Goal: Task Accomplishment & Management: Manage account settings

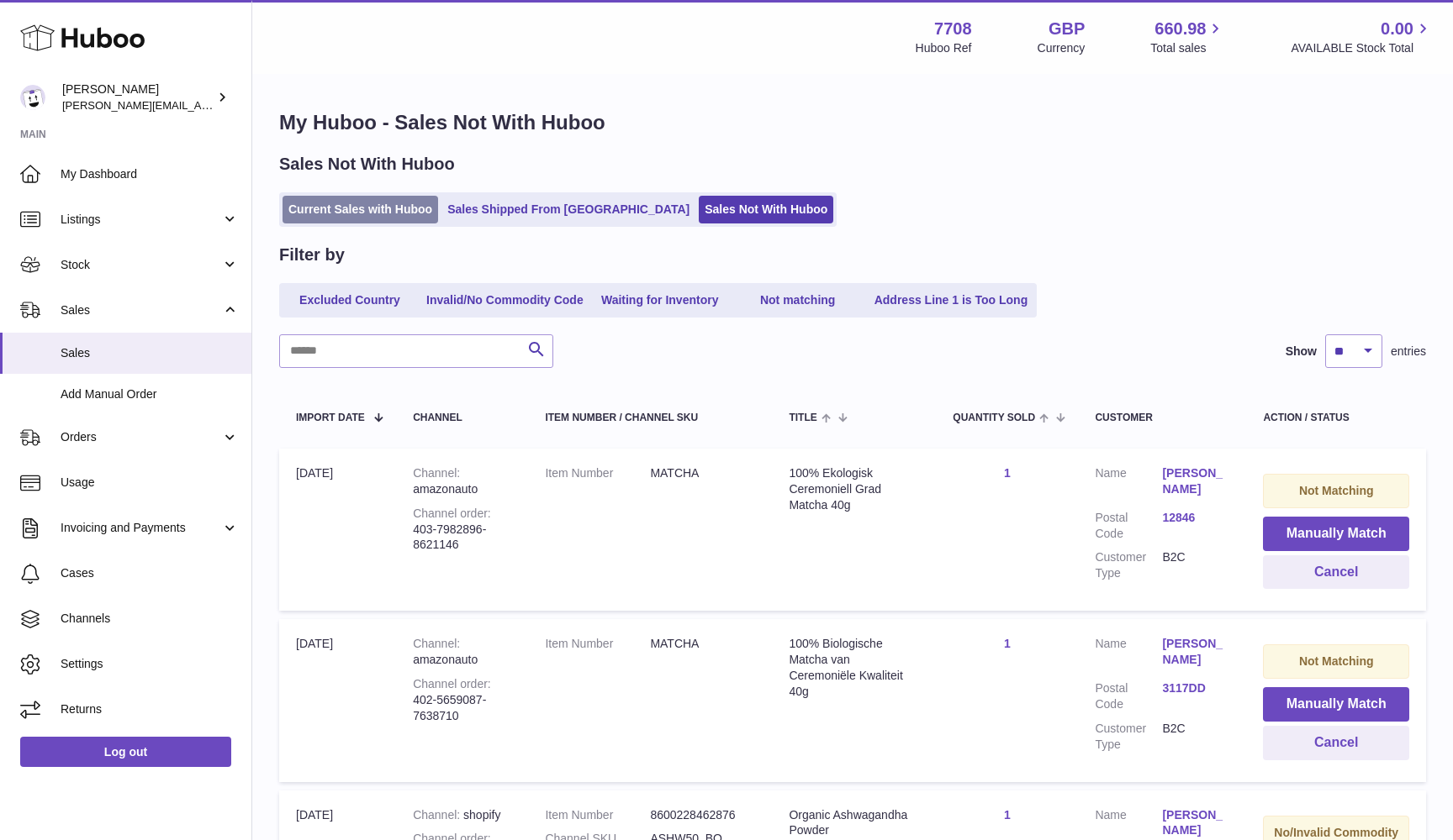
click at [301, 217] on link "Current Sales with Huboo" at bounding box center [360, 209] width 156 height 28
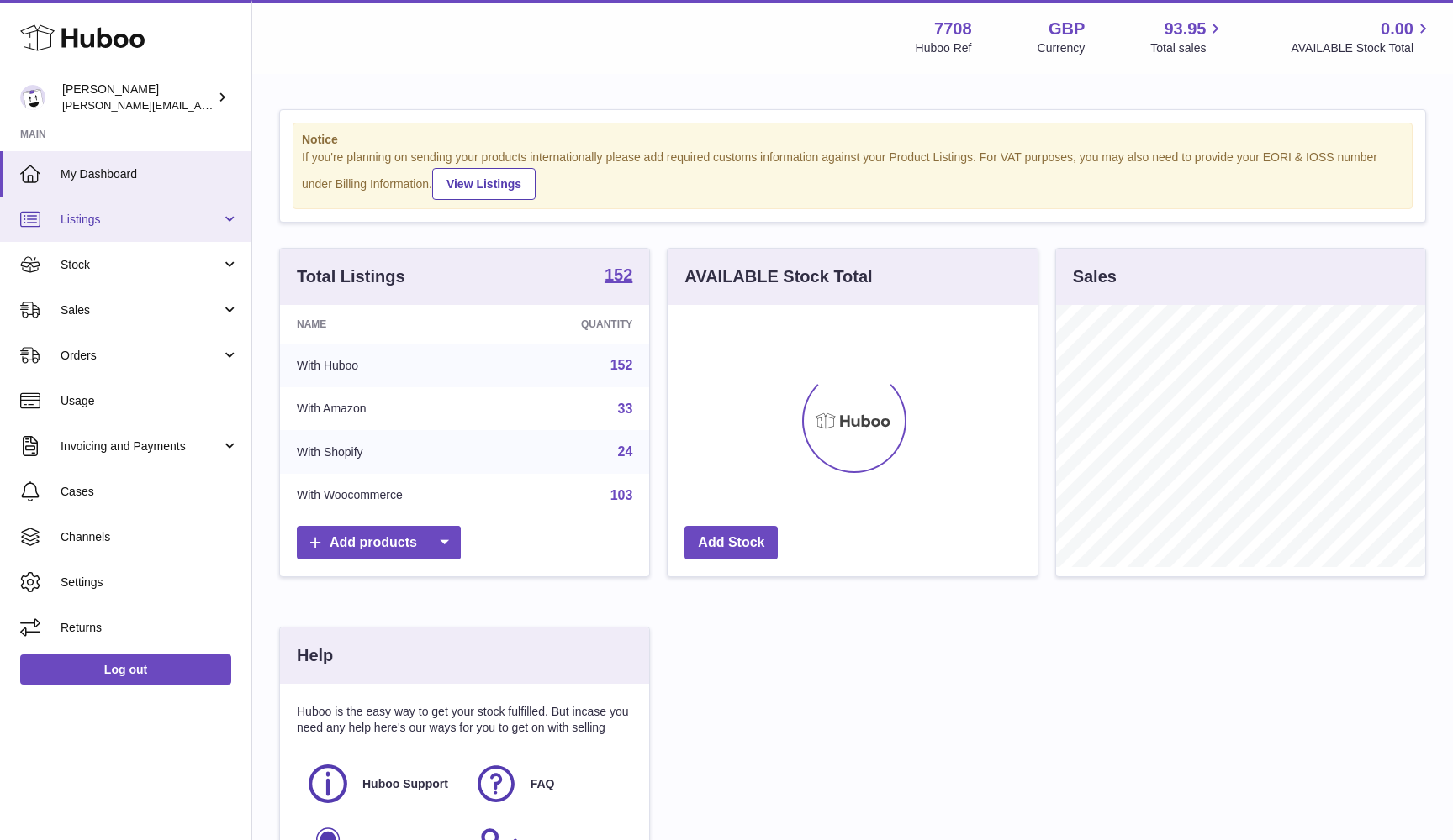
scroll to position [262, 369]
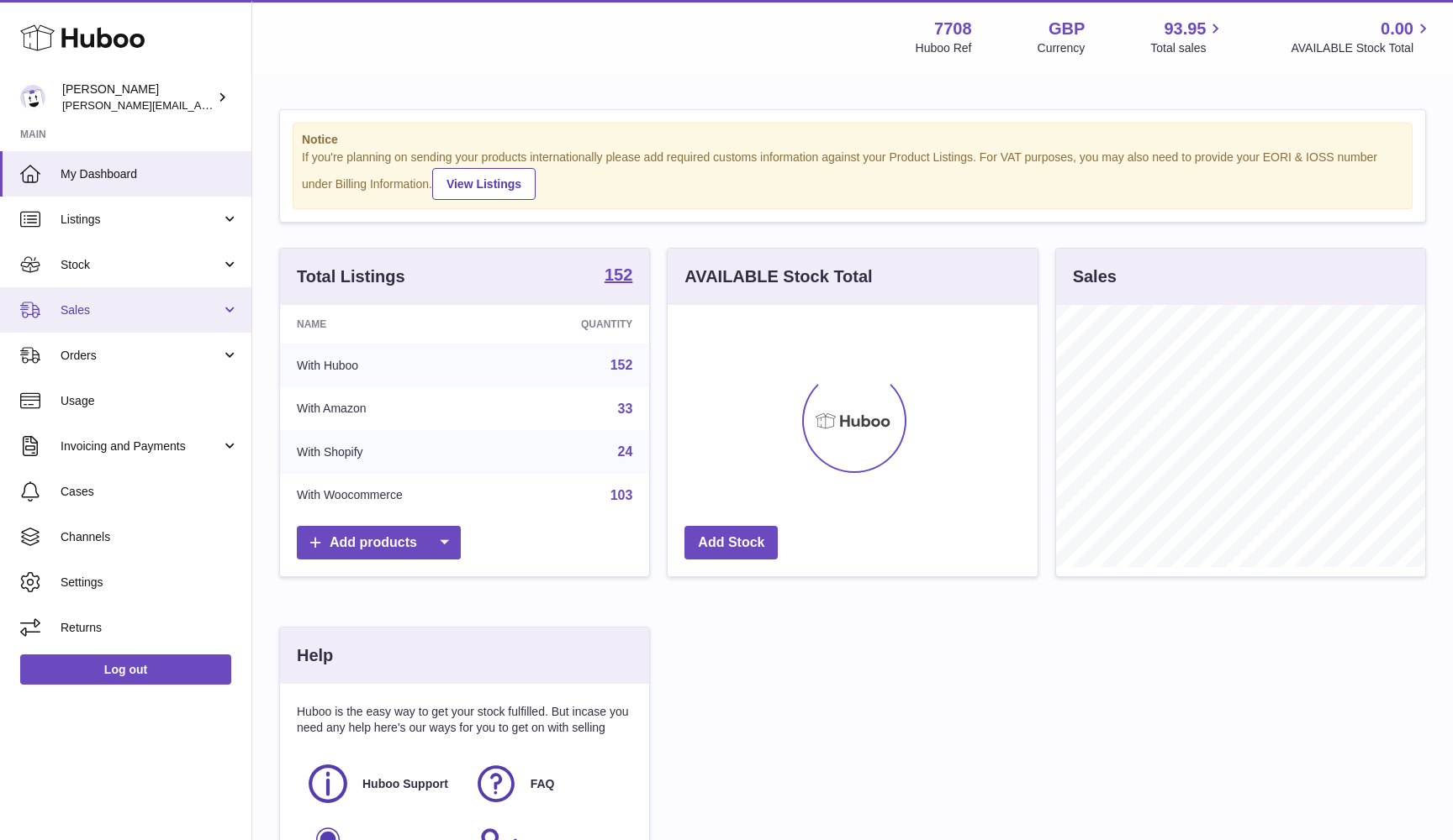
click at [97, 318] on link "Sales" at bounding box center [125, 310] width 252 height 46
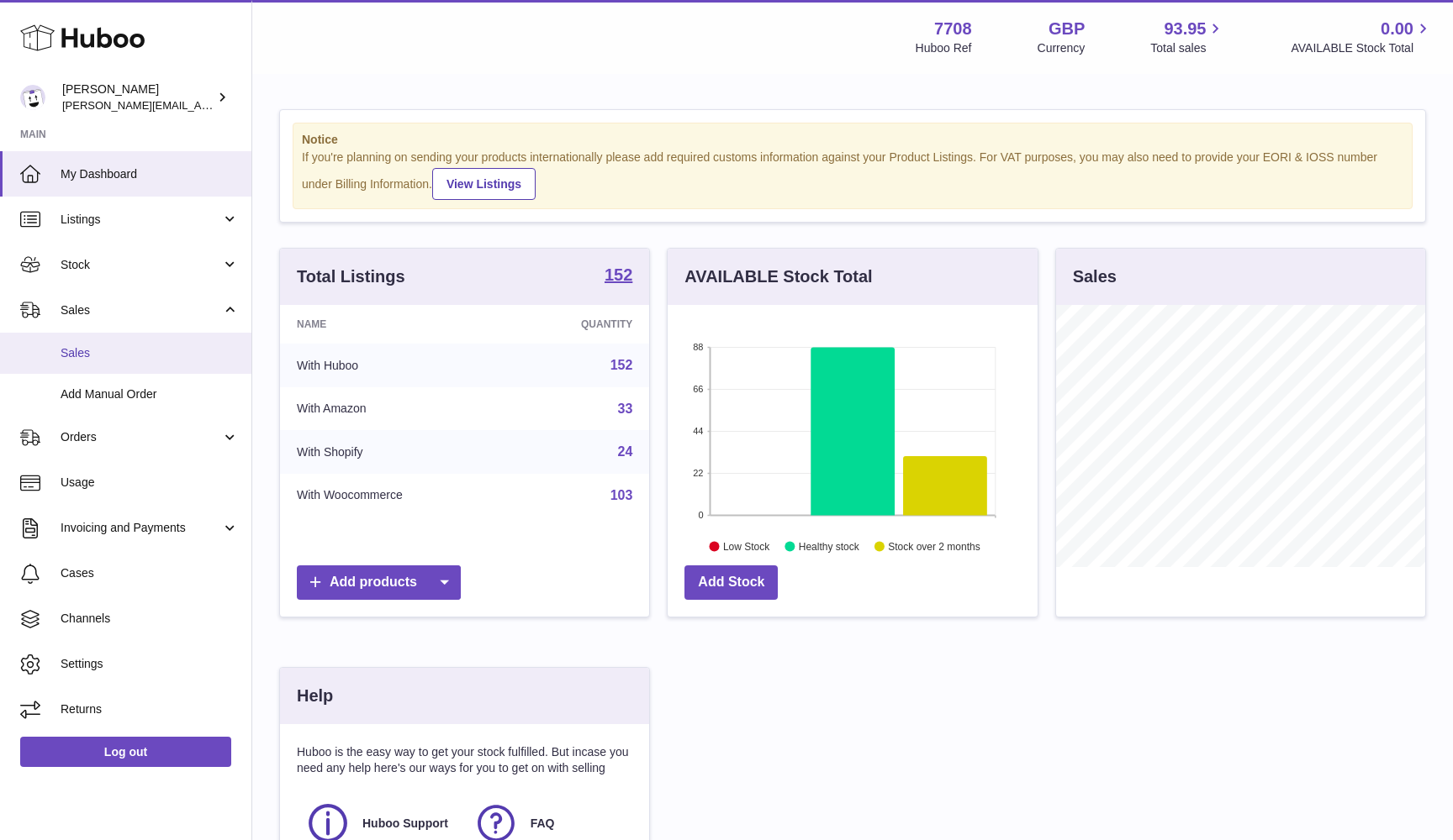
click at [97, 351] on span "Sales" at bounding box center [150, 353] width 179 height 16
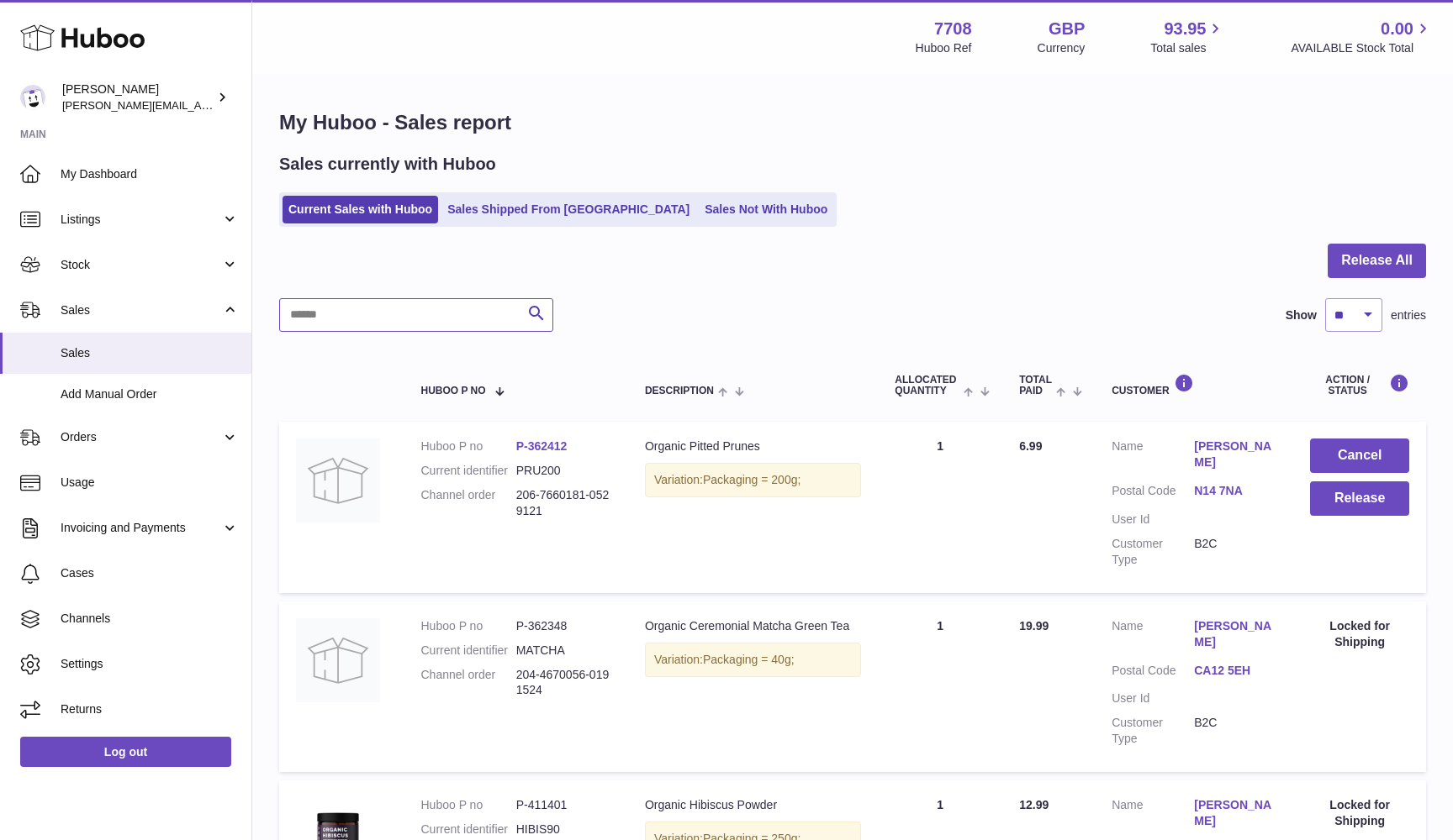
click at [387, 317] on input "text" at bounding box center [416, 314] width 274 height 33
paste input "****"
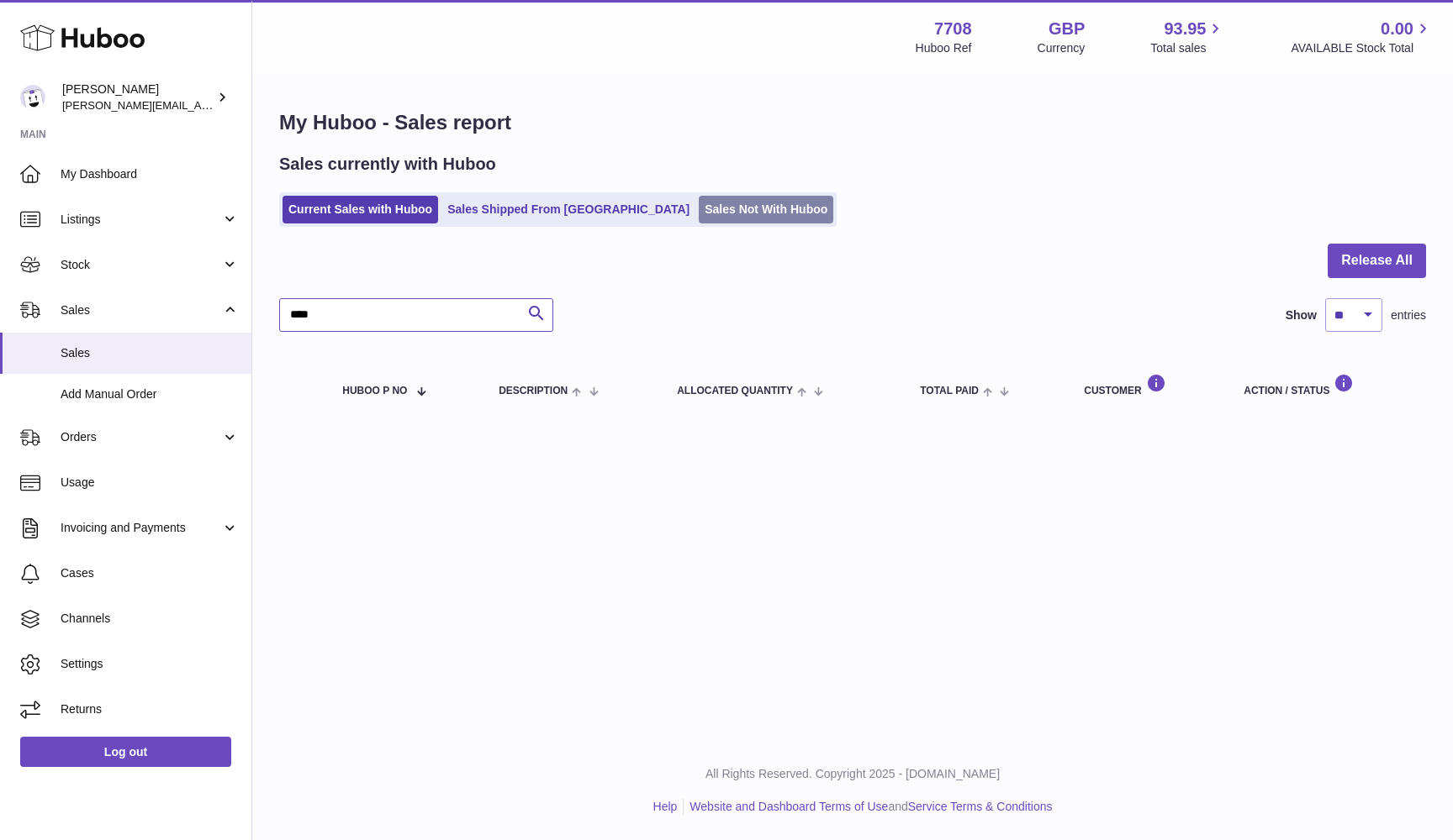
type input "****"
click at [699, 208] on link "Sales Not With Huboo" at bounding box center [766, 209] width 135 height 28
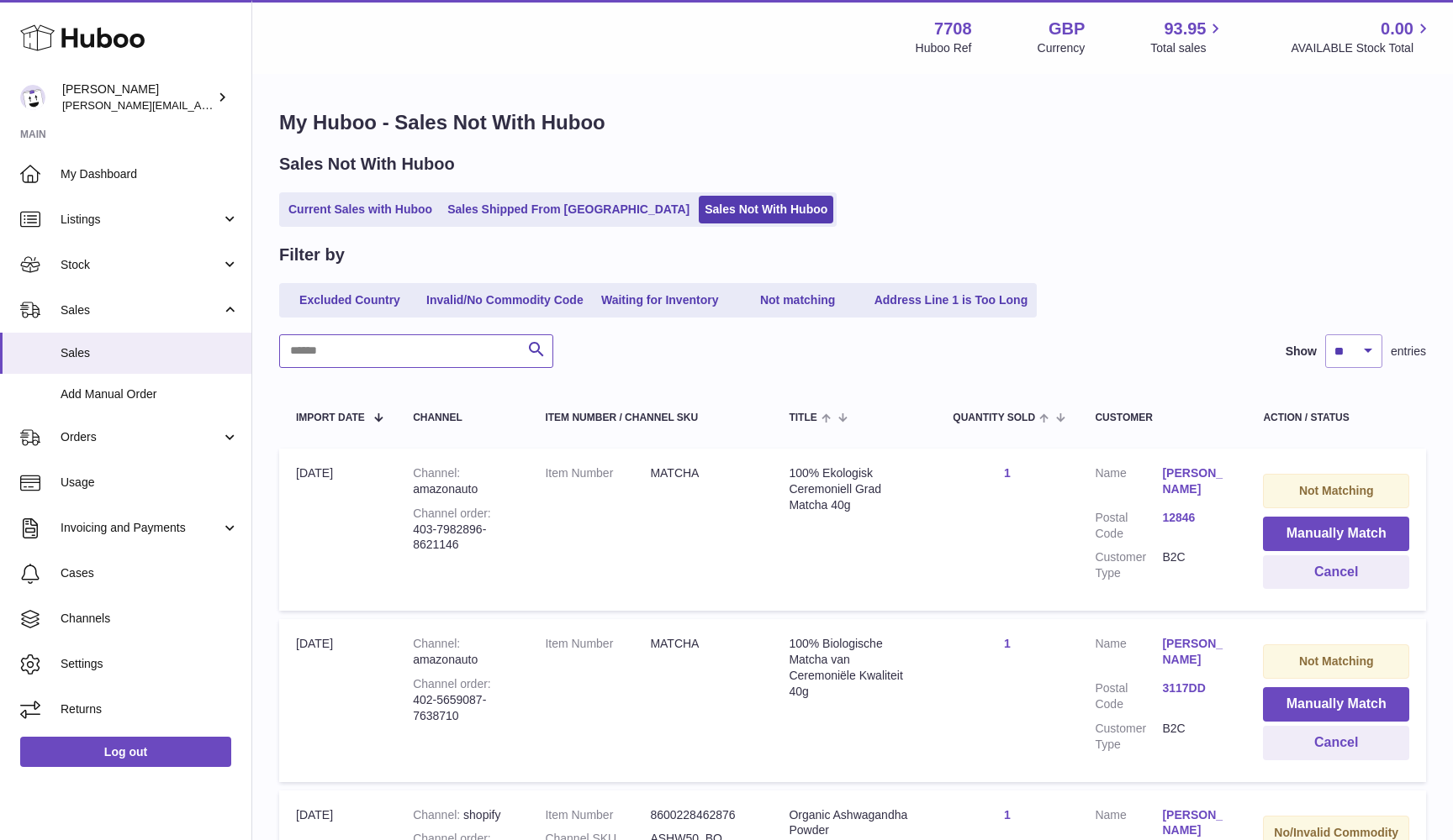
click at [329, 345] on input "text" at bounding box center [416, 350] width 274 height 33
paste input "****"
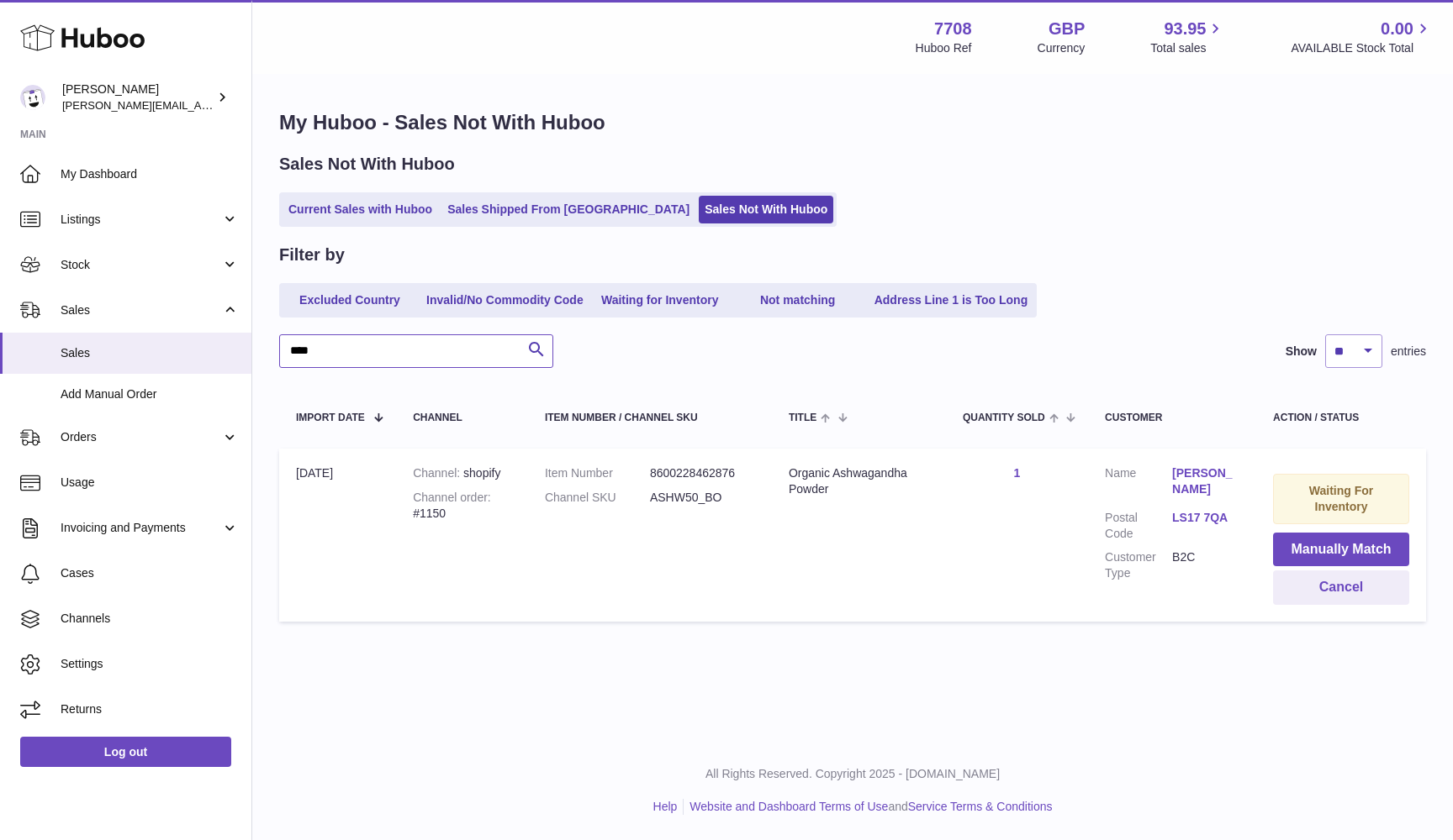
type input "****"
drag, startPoint x: 1204, startPoint y: 485, endPoint x: 1176, endPoint y: 472, distance: 30.9
click at [1176, 472] on dl "Customer Name Diane Gregory Postal Code LS17 7QA Customer Type B2C" at bounding box center [1172, 527] width 135 height 124
drag, startPoint x: 1176, startPoint y: 468, endPoint x: 1201, endPoint y: 480, distance: 27.7
click at [1201, 480] on dl "Customer Name Diane Gregory Postal Code LS17 7QA Customer Type B2C" at bounding box center [1172, 527] width 135 height 124
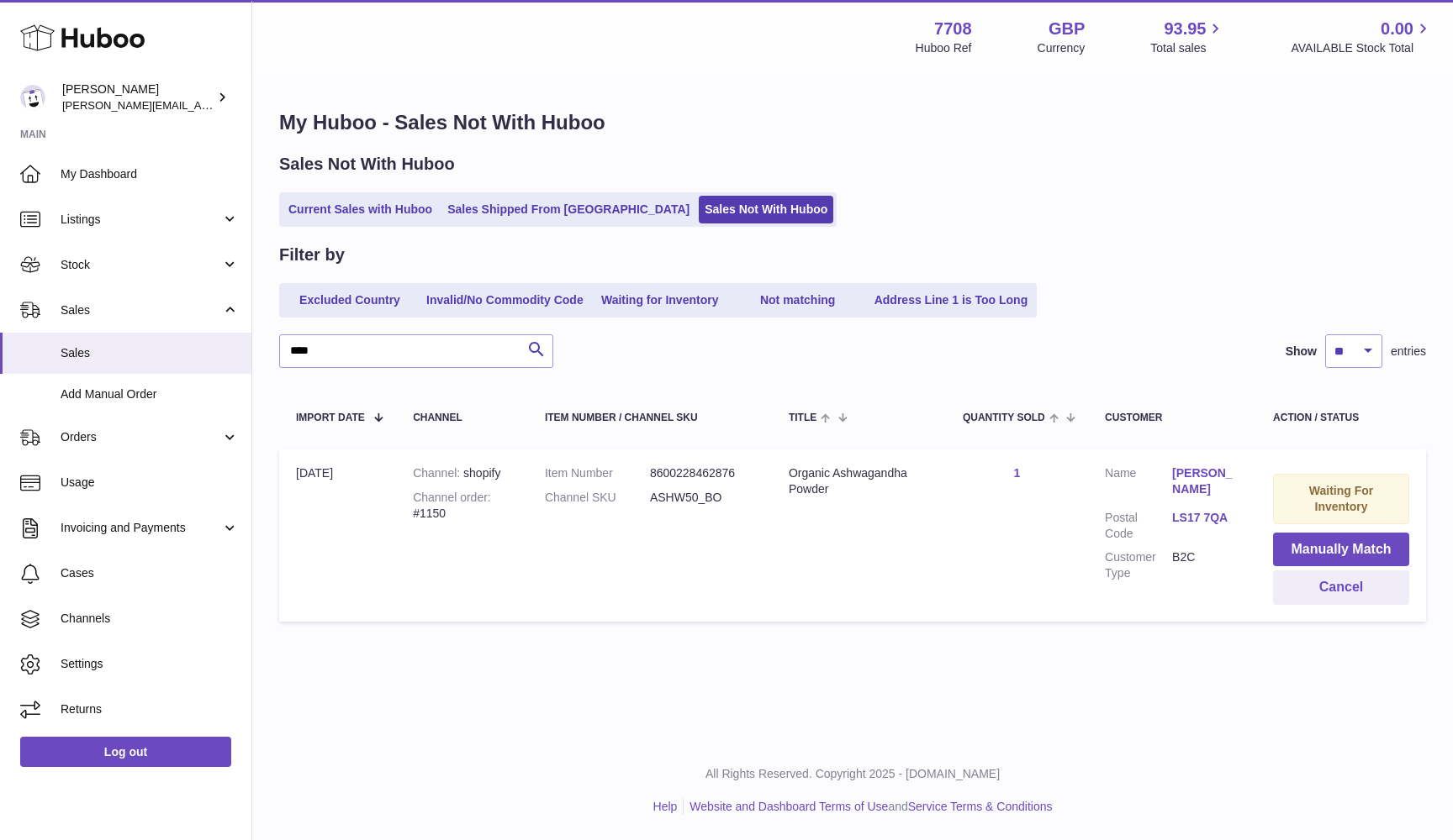
click at [1144, 467] on dt "Customer Name" at bounding box center [1138, 483] width 67 height 36
drag, startPoint x: 1179, startPoint y: 468, endPoint x: 1205, endPoint y: 487, distance: 32.2
click at [1205, 487] on dl "Customer Name Diane Gregory Postal Code LS17 7QA Customer Type B2C" at bounding box center [1172, 527] width 135 height 124
copy dl "Diane Gregory"
click at [330, 346] on input "****" at bounding box center [416, 350] width 274 height 33
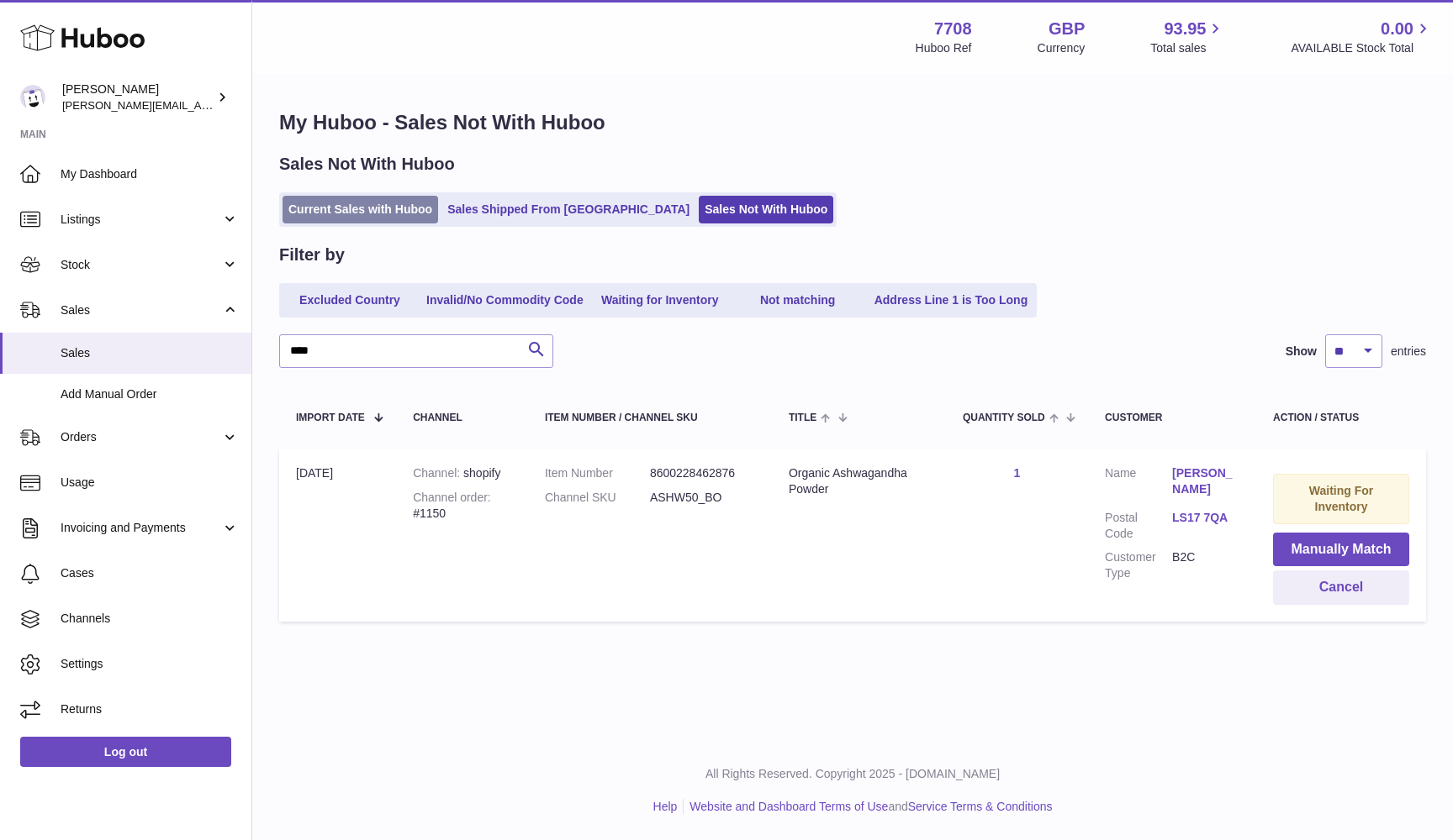
click at [311, 215] on link "Current Sales with Huboo" at bounding box center [360, 209] width 156 height 28
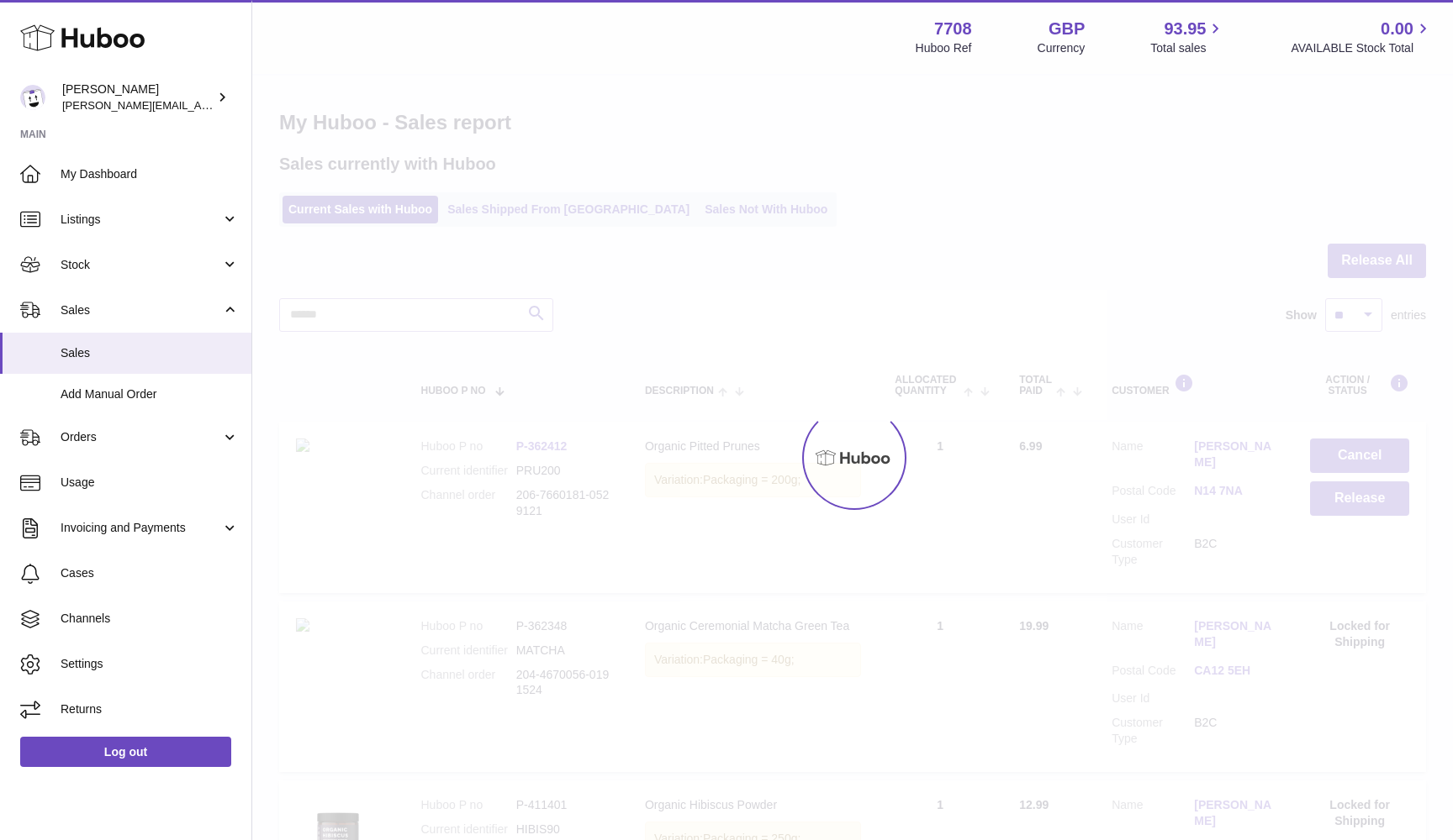
click at [648, 213] on div "Menu Huboo 7708 Huboo Ref GBP Currency 93.95 Total sales 0.00 AVAILABLE Stock T…" at bounding box center [853, 765] width 1200 height 1531
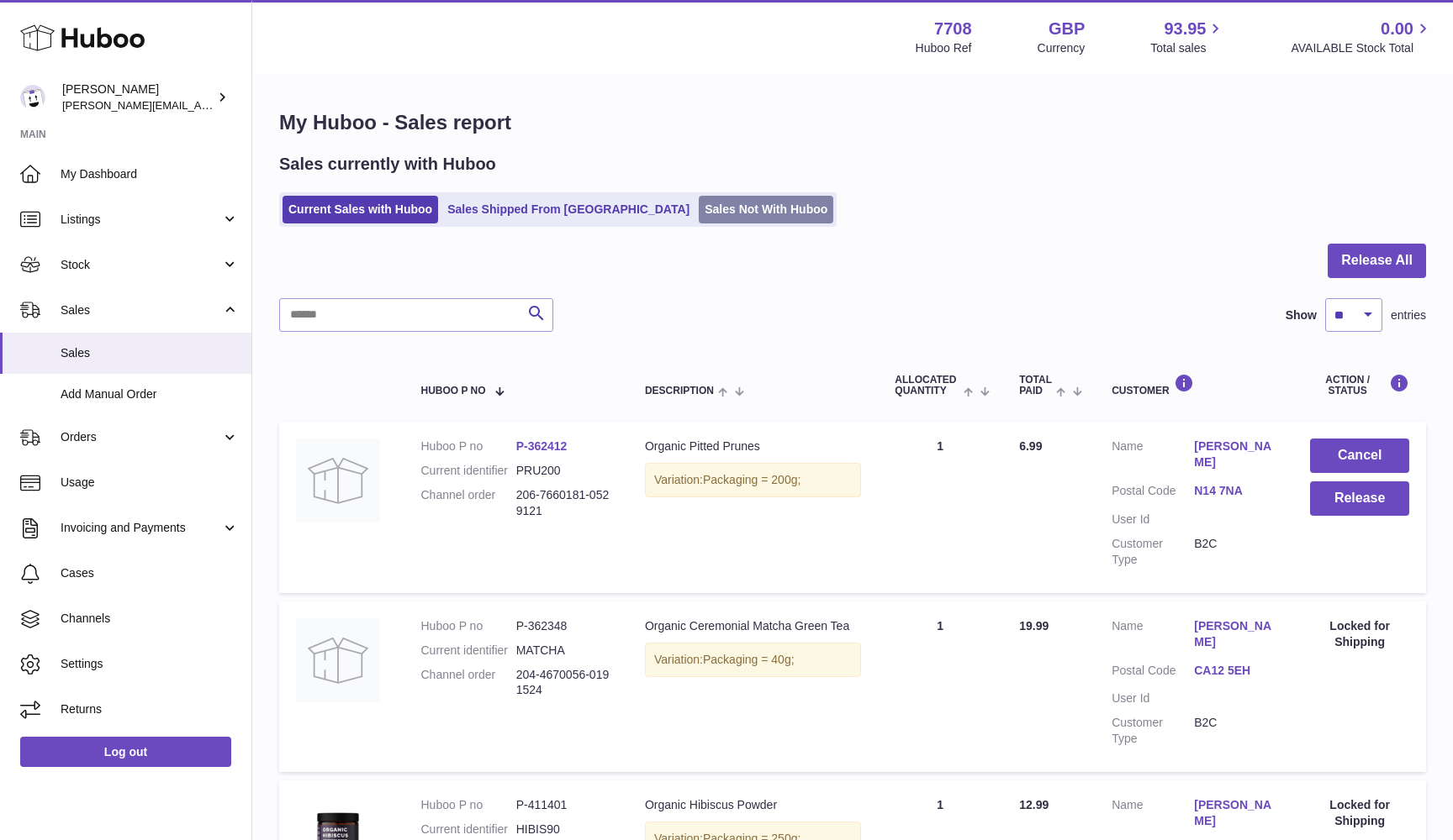
click at [699, 209] on link "Sales Not With Huboo" at bounding box center [766, 209] width 135 height 28
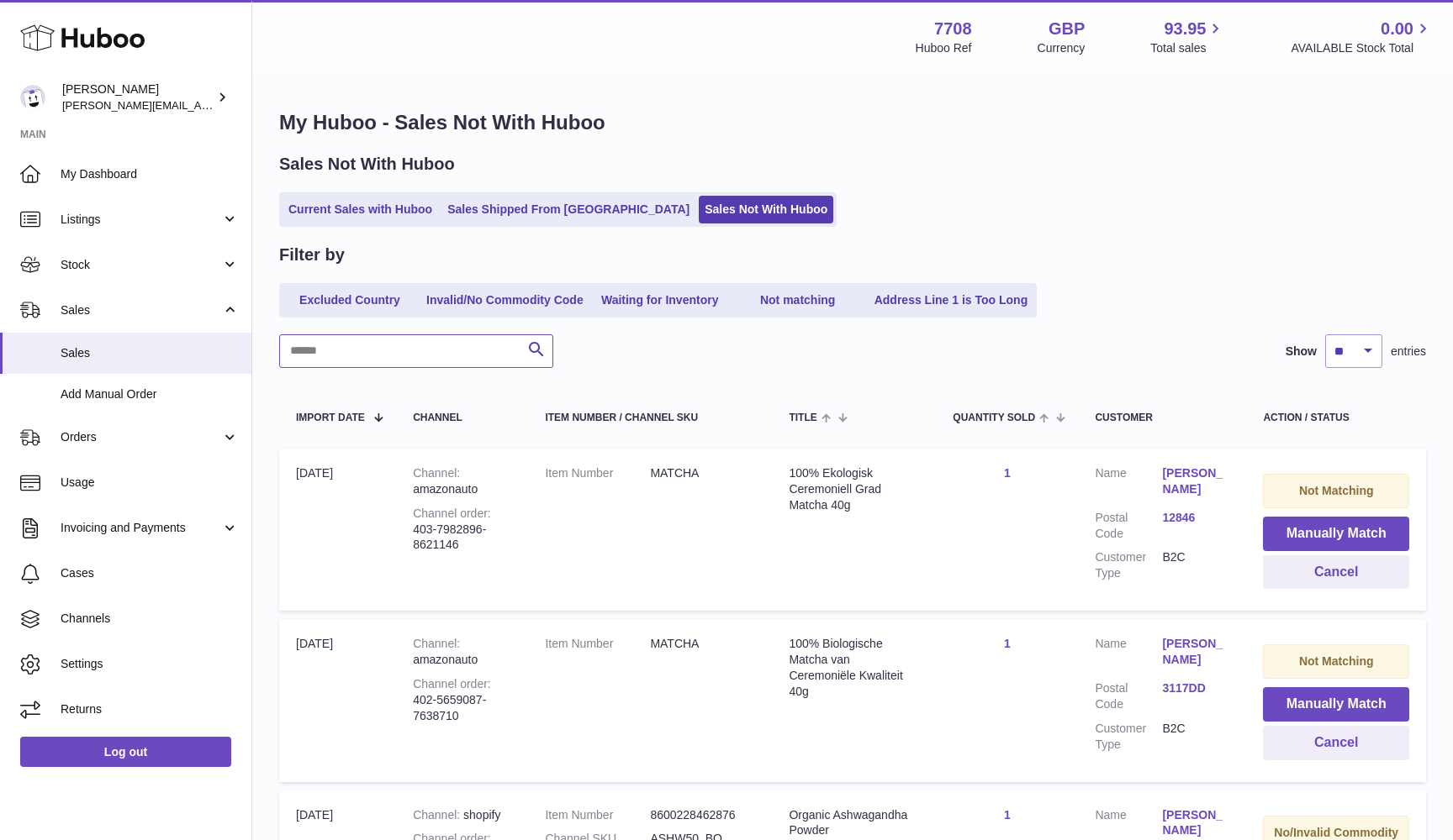
click at [342, 334] on input "text" at bounding box center [416, 350] width 274 height 33
paste input "****"
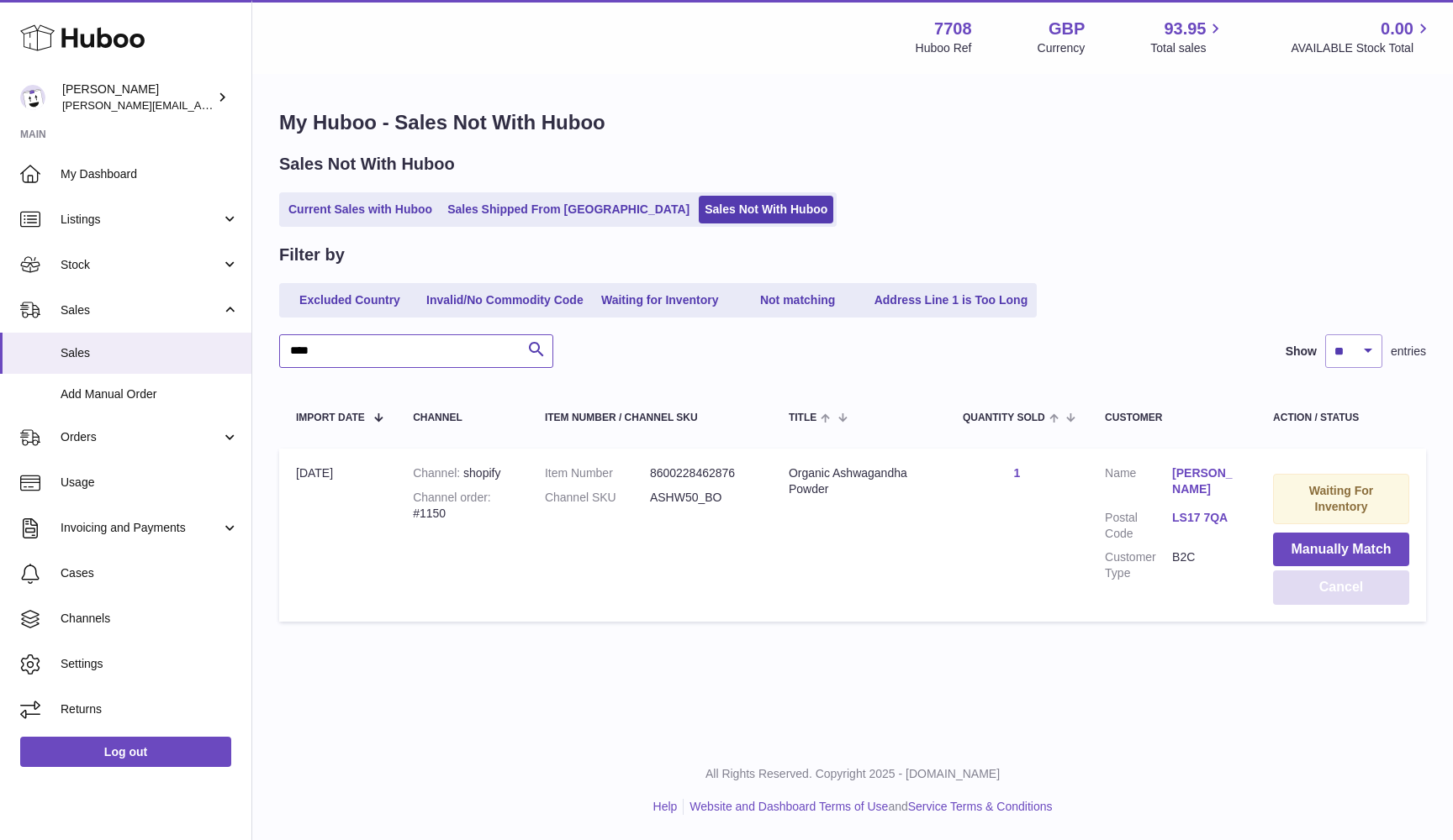
type input "****"
click at [1315, 592] on button "Cancel" at bounding box center [1340, 588] width 136 height 34
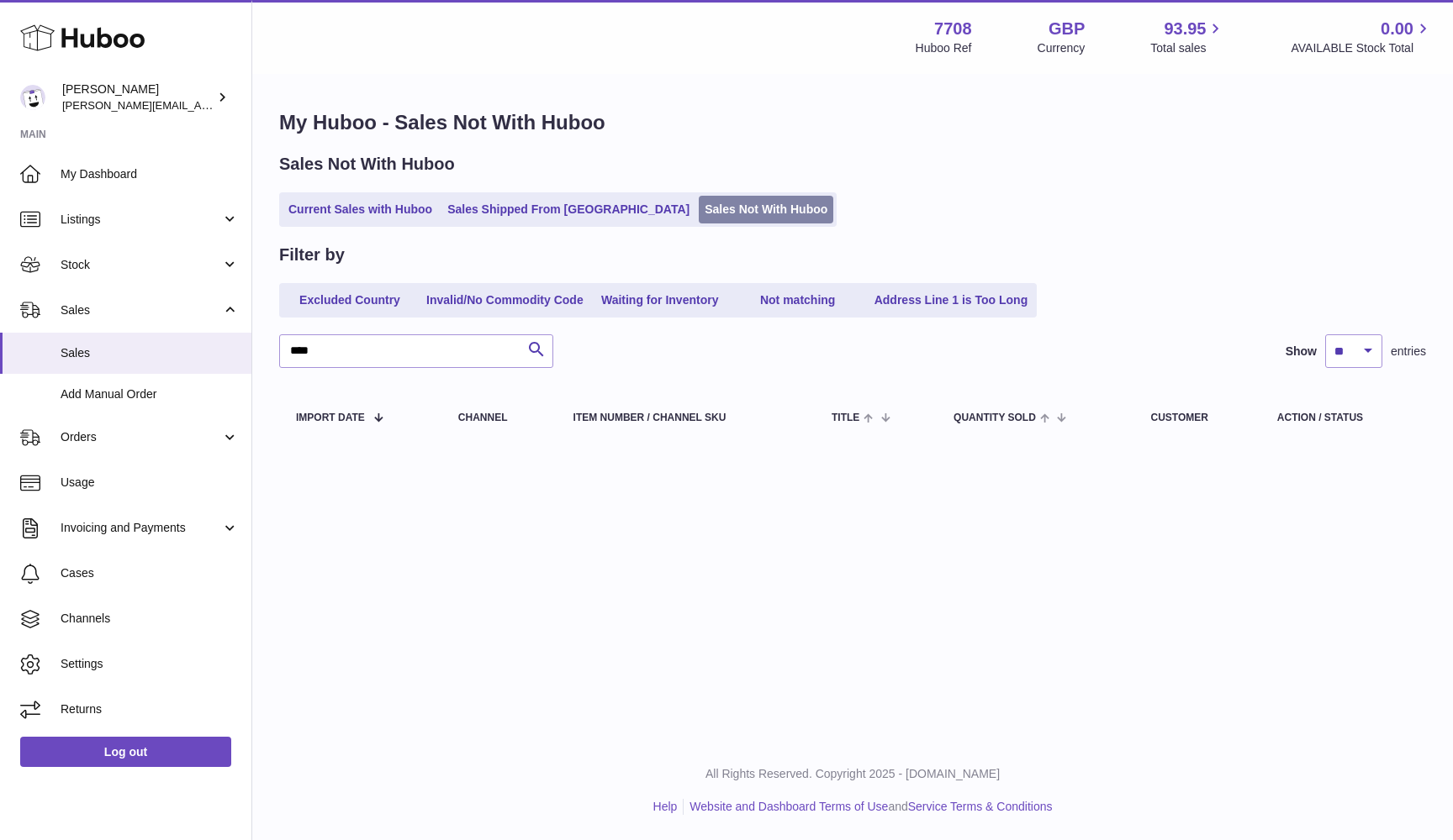
click at [699, 201] on link "Sales Not With Huboo" at bounding box center [766, 209] width 135 height 28
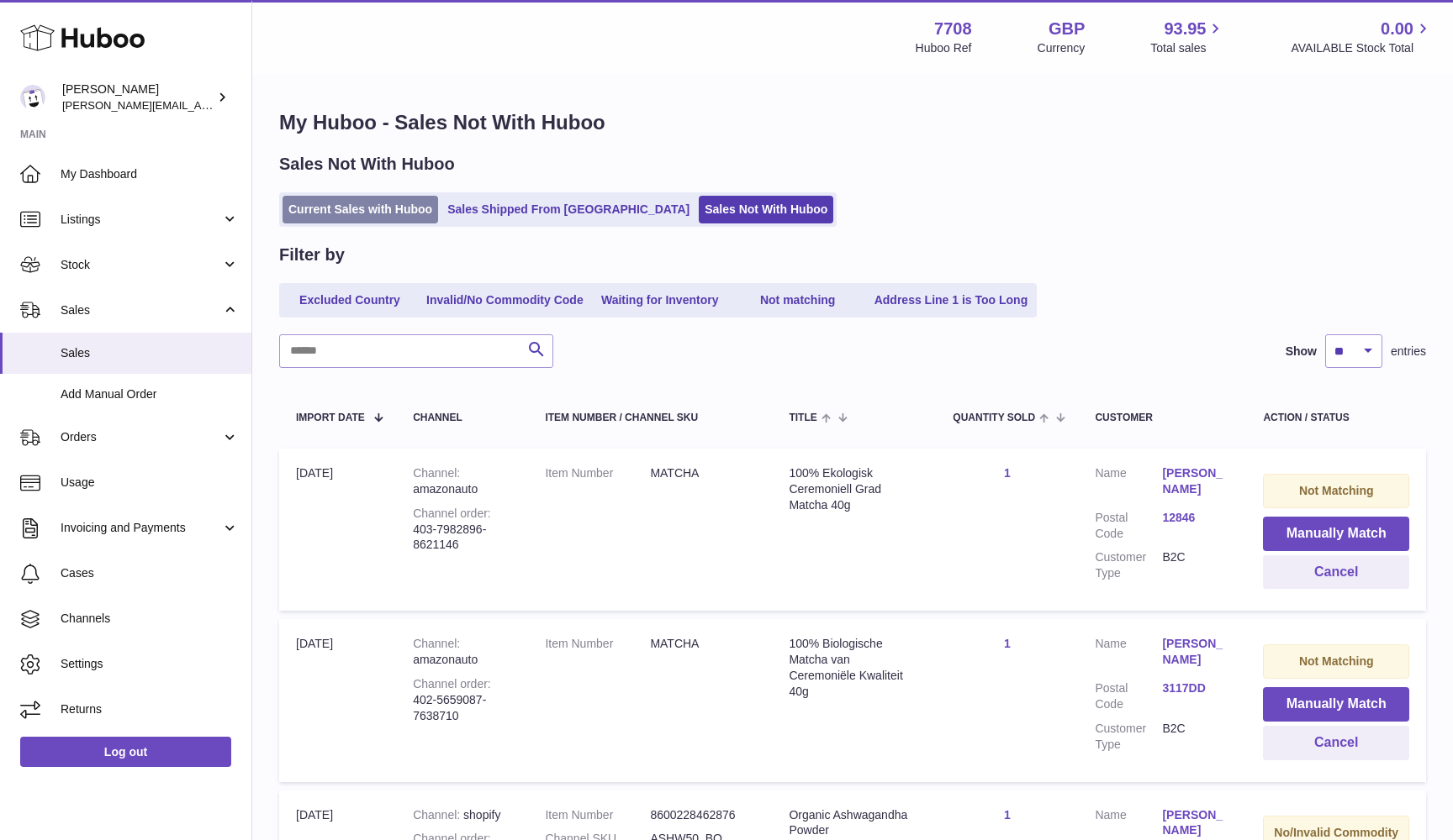
click at [308, 206] on link "Current Sales with Huboo" at bounding box center [360, 209] width 156 height 28
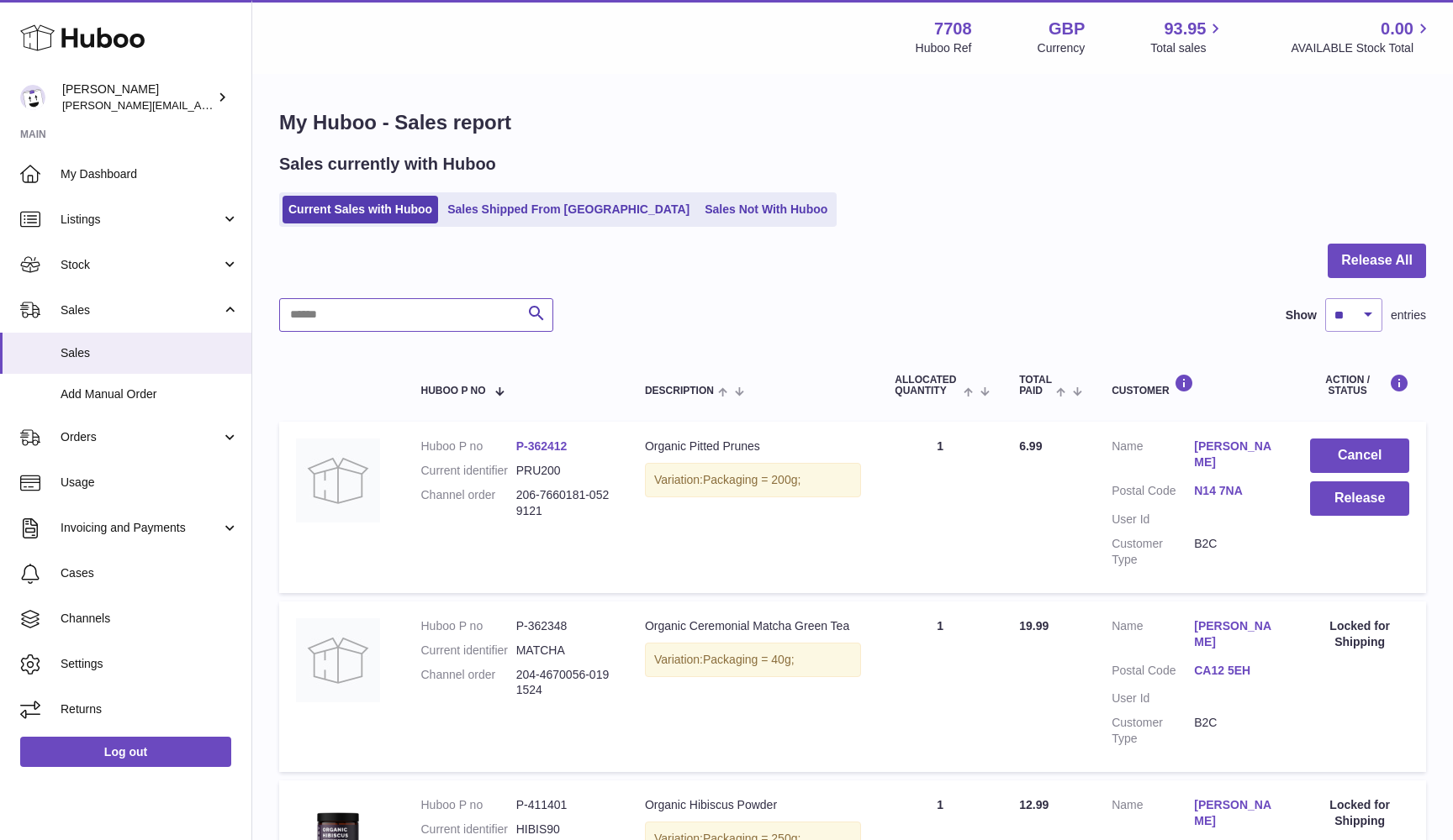
click at [303, 316] on input "text" at bounding box center [416, 314] width 274 height 33
paste input "****"
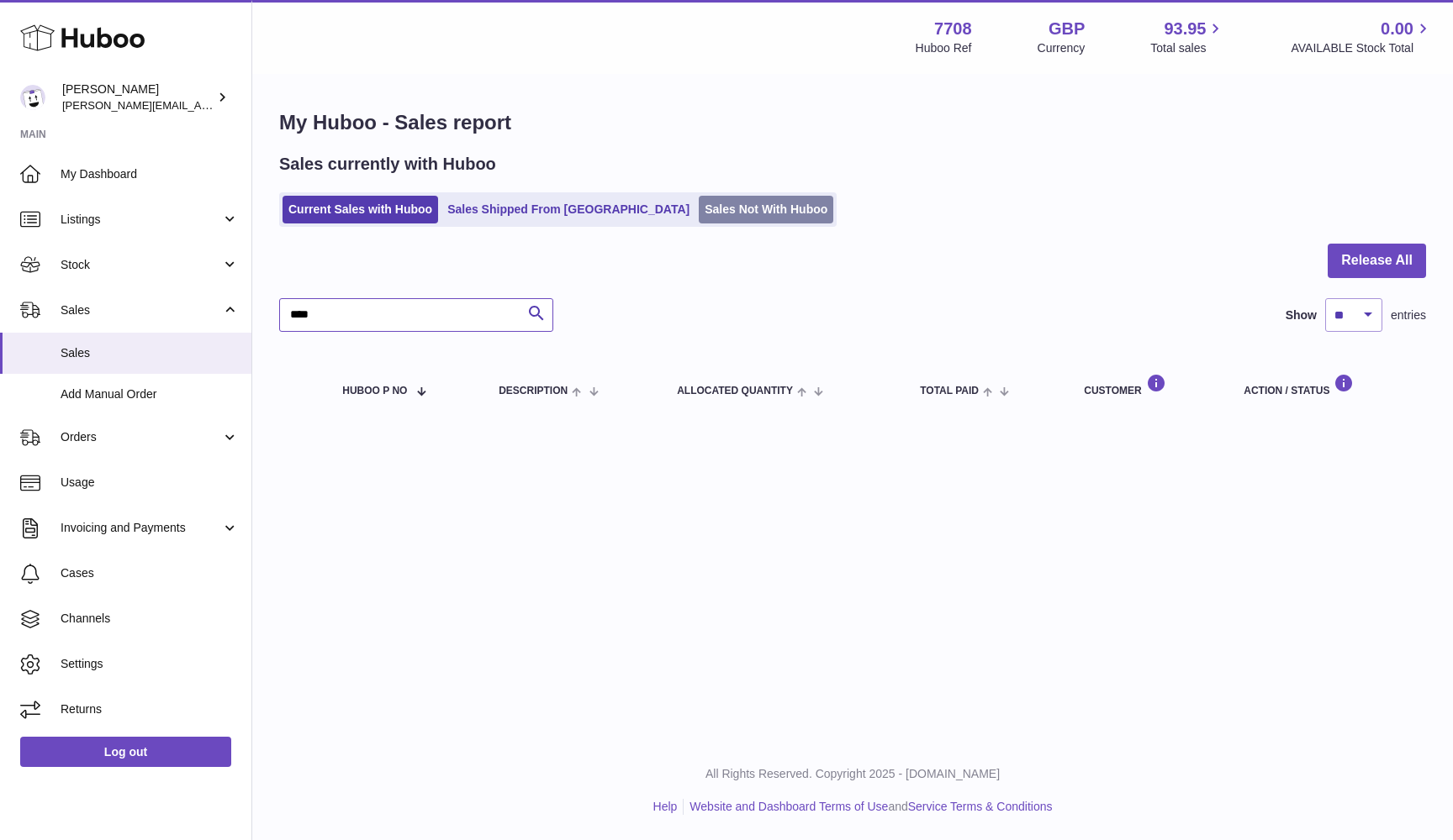
type input "****"
click at [699, 208] on link "Sales Not With Huboo" at bounding box center [766, 209] width 135 height 28
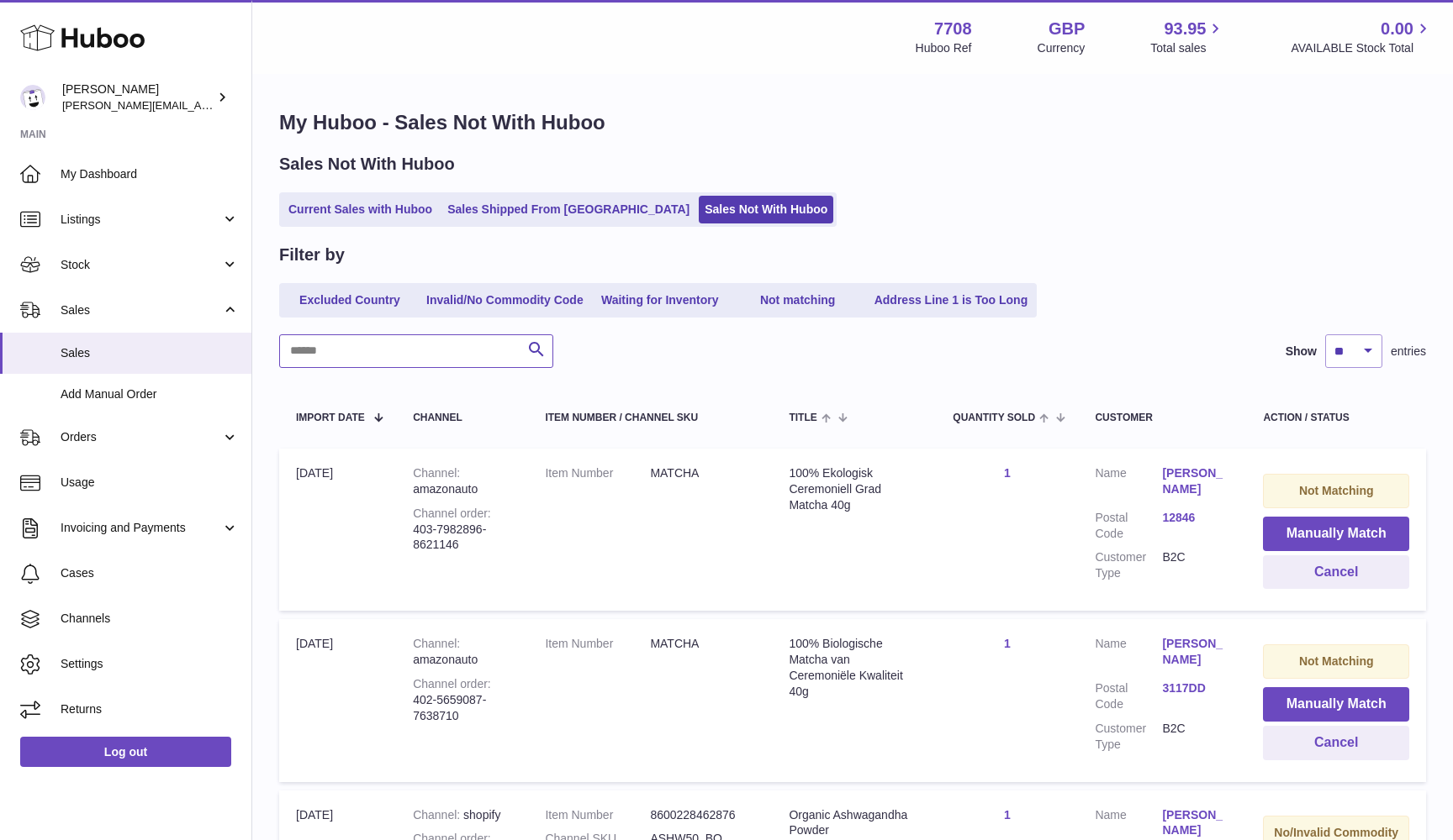
click at [318, 360] on input "text" at bounding box center [416, 350] width 274 height 33
paste input "****"
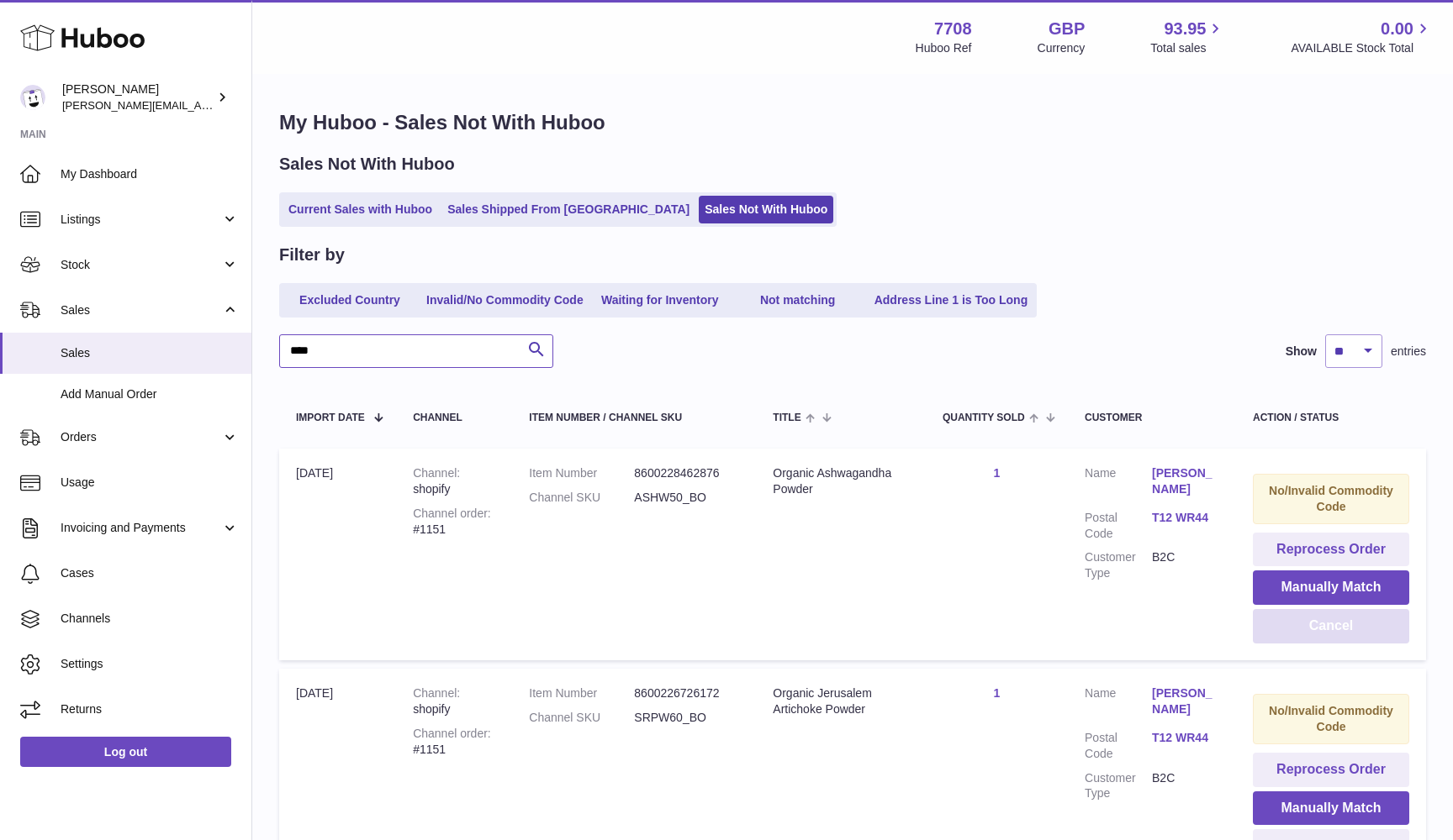
type input "****"
click at [1304, 619] on button "Cancel" at bounding box center [1330, 626] width 157 height 34
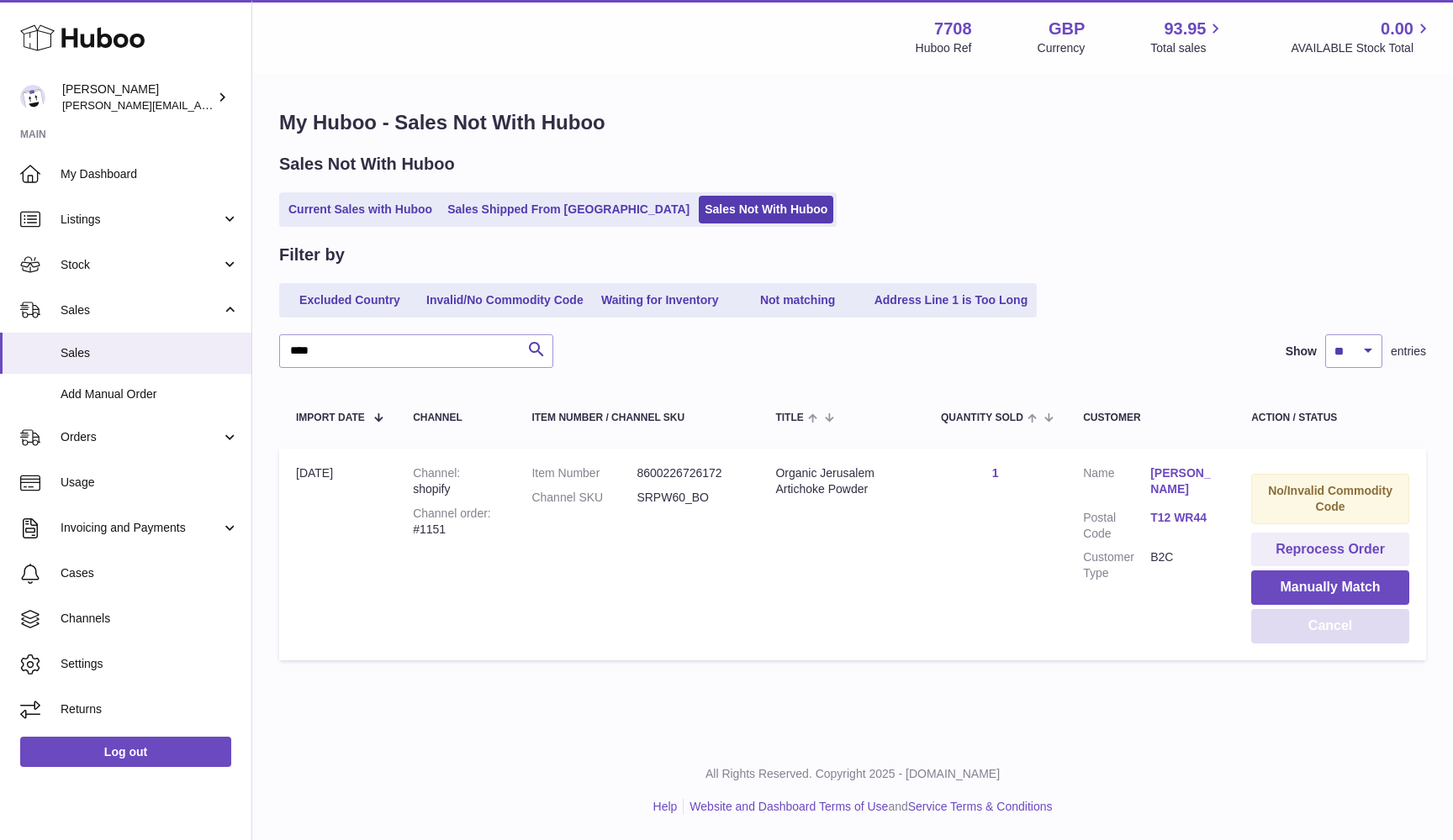
click at [1304, 619] on button "Cancel" at bounding box center [1330, 626] width 158 height 34
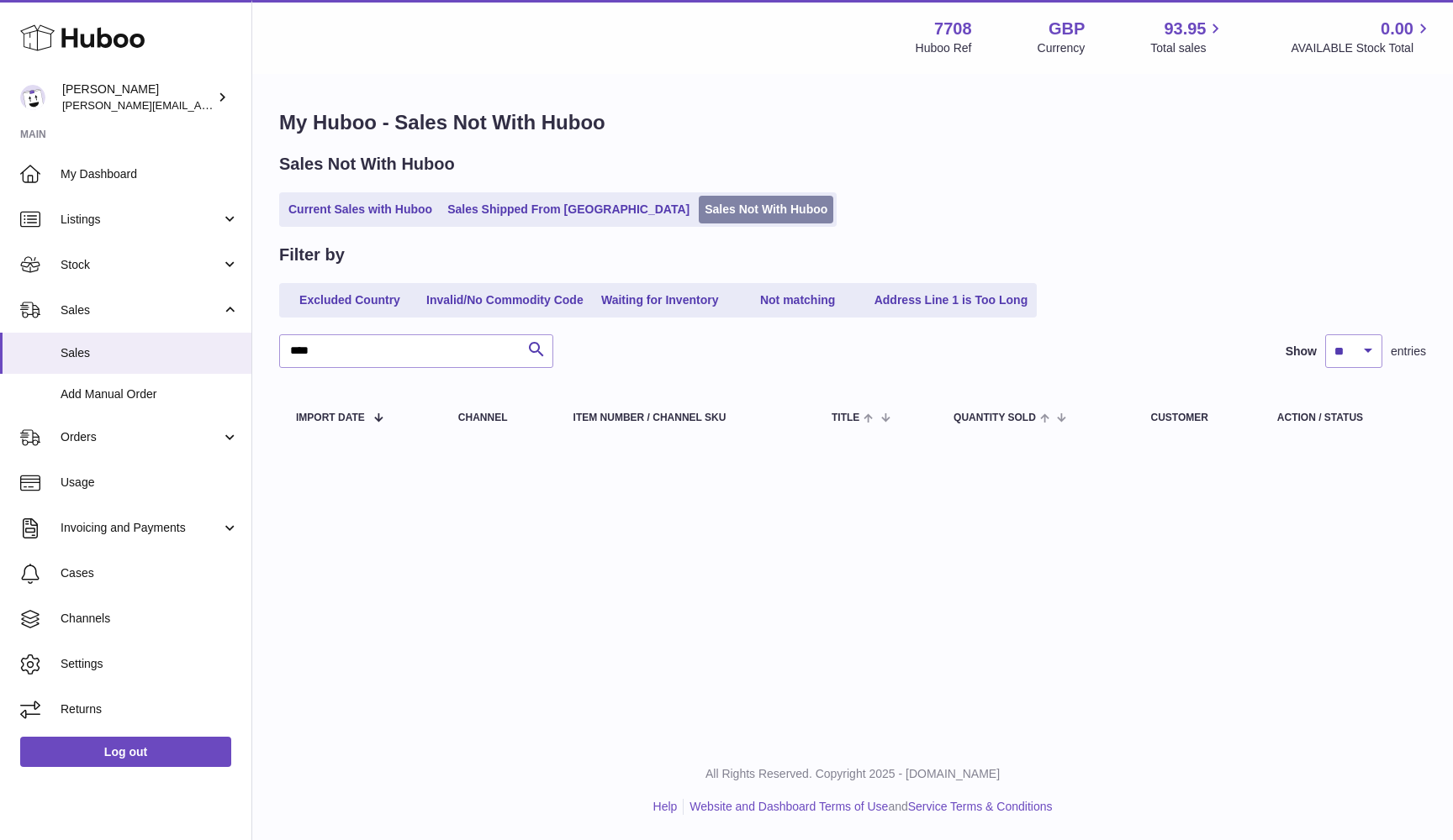
click at [727, 204] on link "Sales Not With Huboo" at bounding box center [766, 209] width 135 height 28
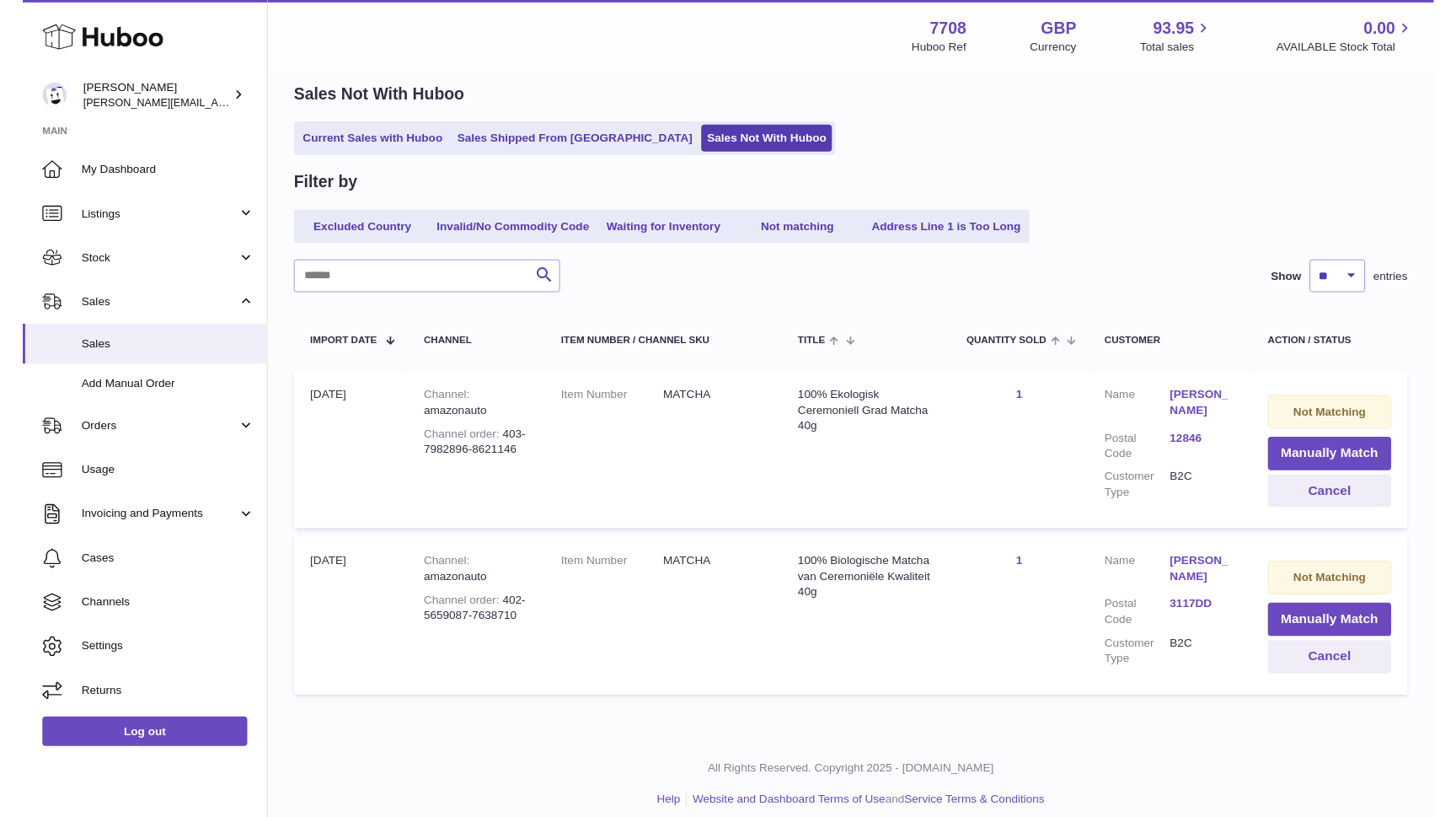
scroll to position [68, 0]
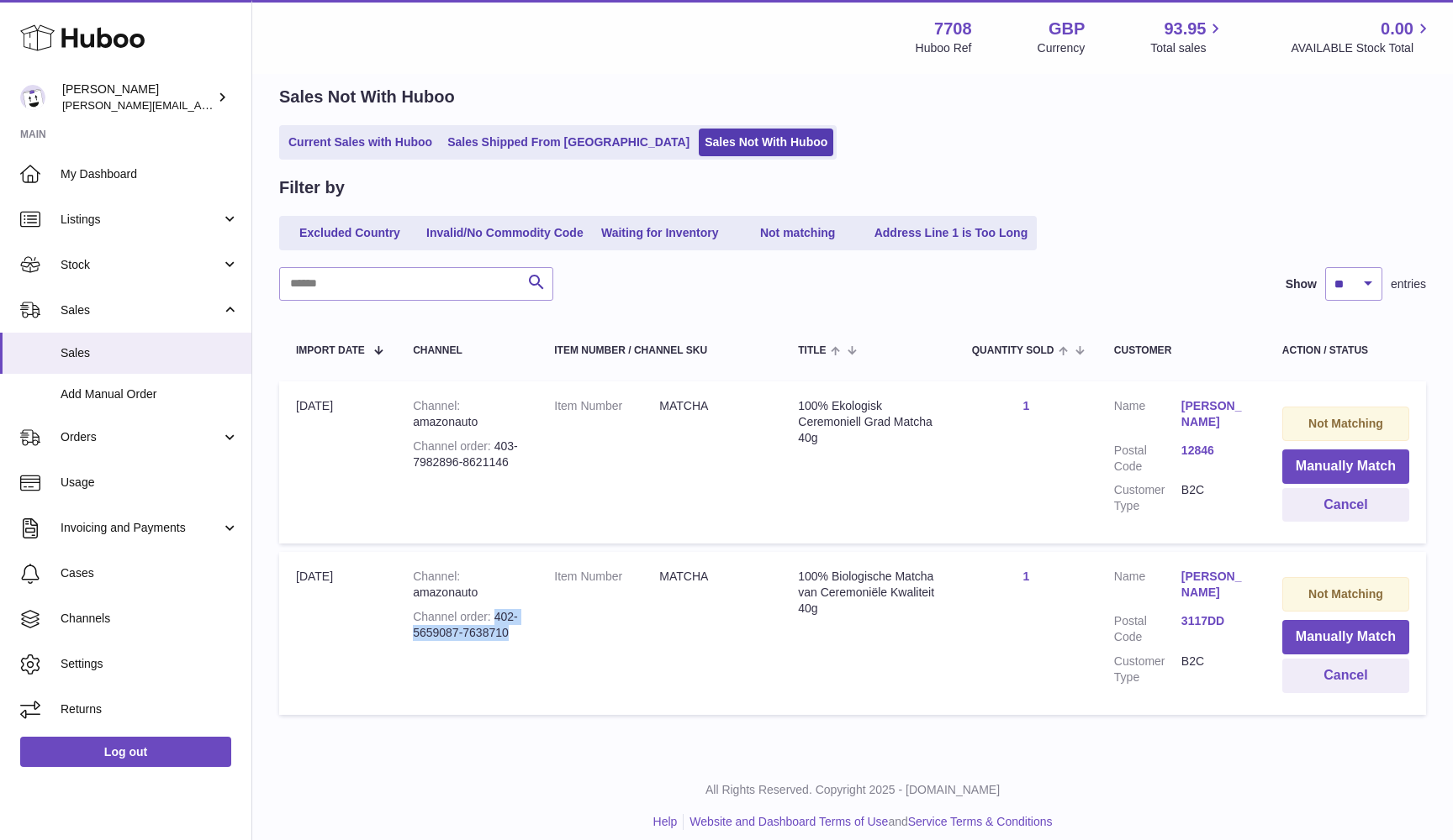
drag, startPoint x: 414, startPoint y: 624, endPoint x: 474, endPoint y: 633, distance: 60.7
click at [474, 633] on div "Channel order 402-5659087-7638710" at bounding box center [466, 625] width 107 height 32
copy div "402-5659087-7638710"
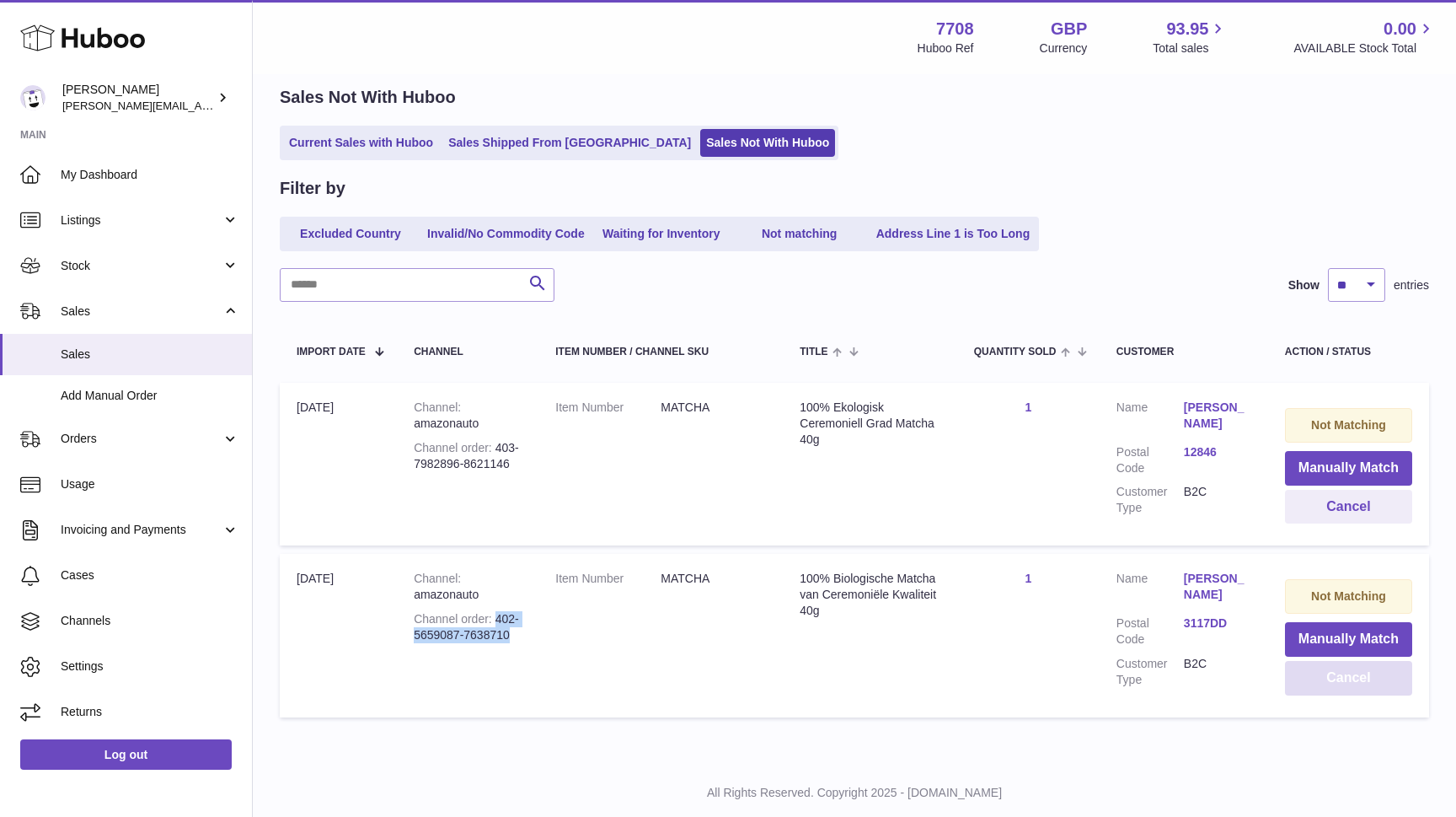
click at [1349, 669] on button "Cancel" at bounding box center [1348, 678] width 128 height 34
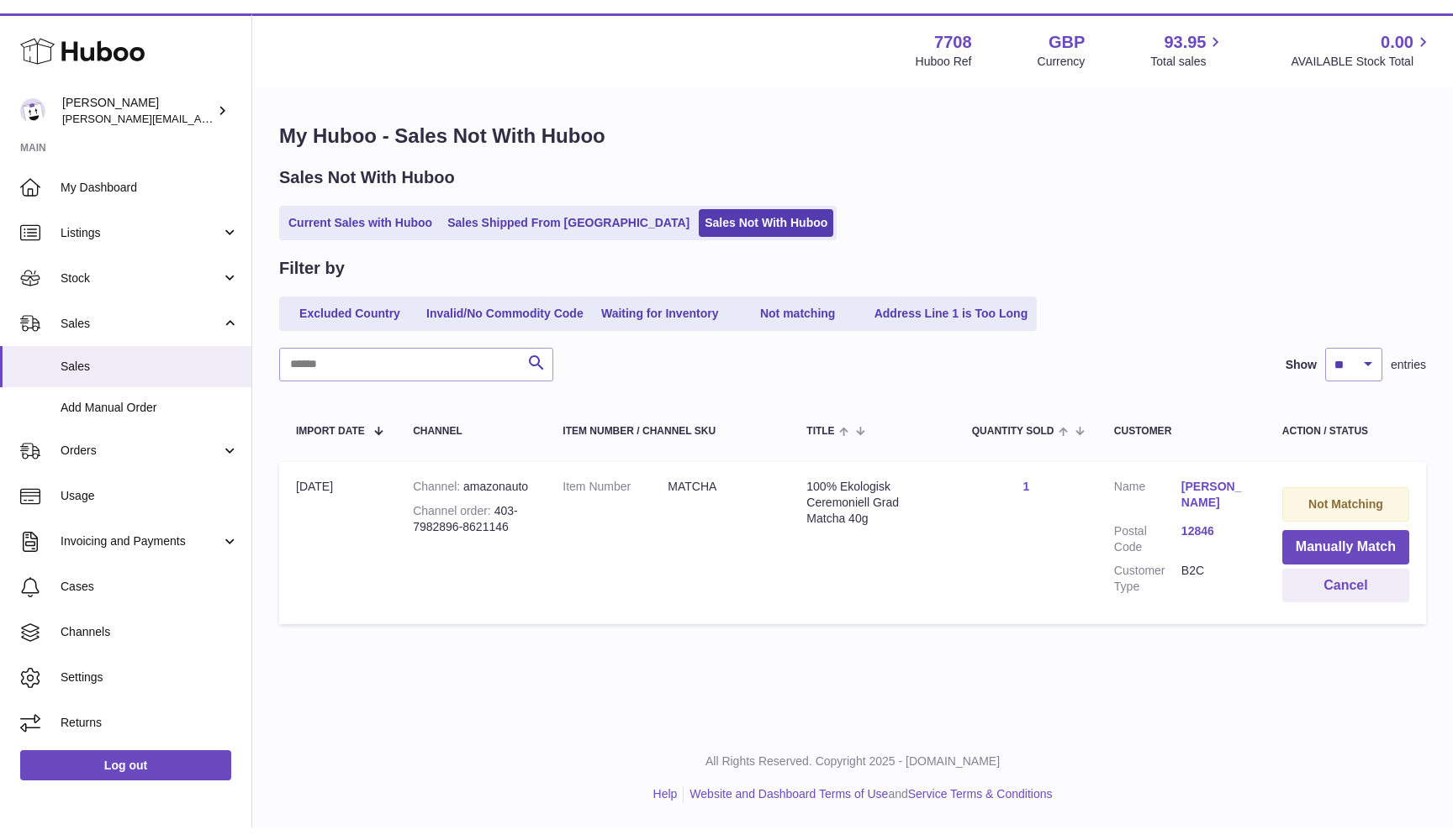
scroll to position [0, 0]
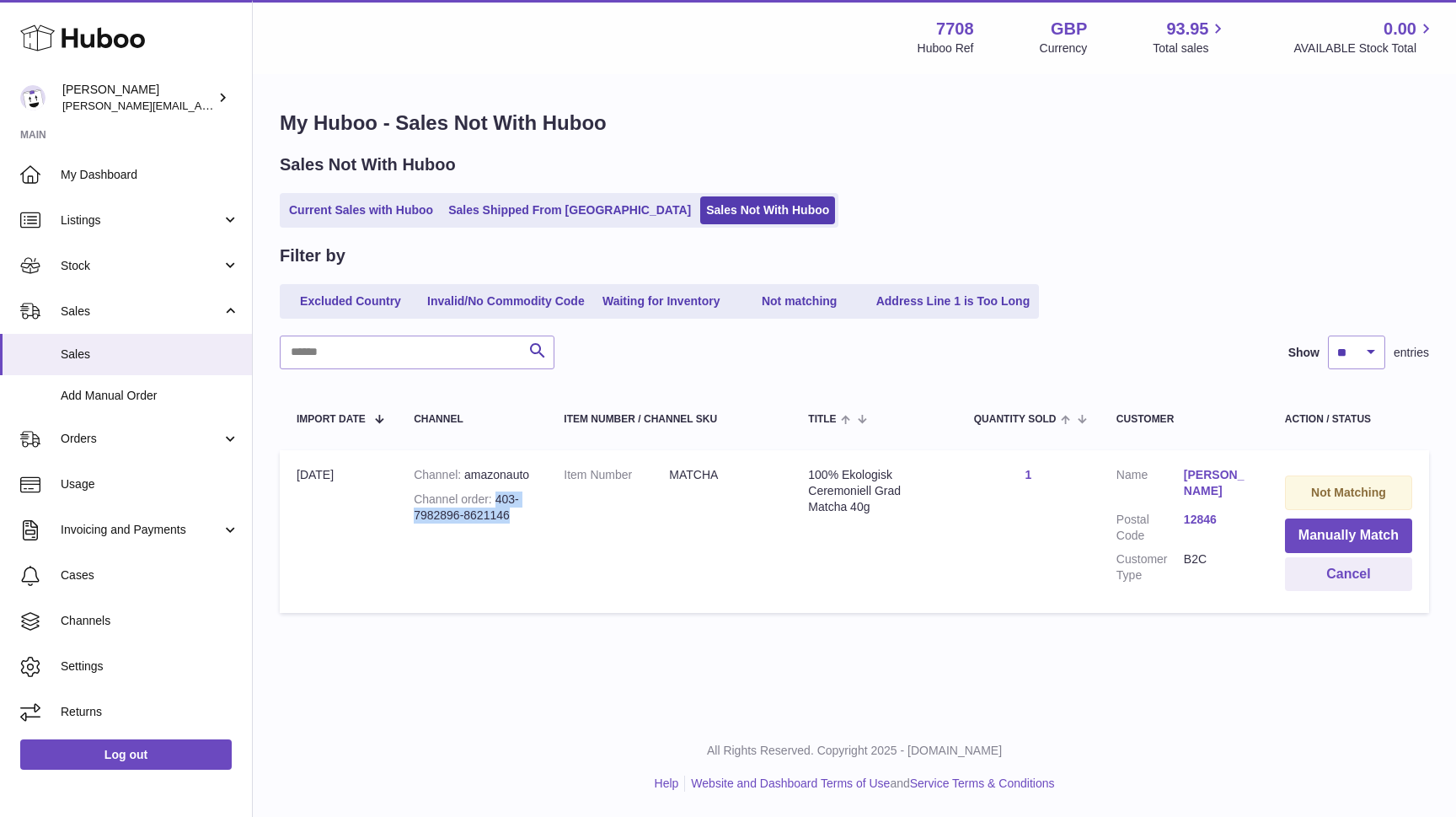
drag, startPoint x: 497, startPoint y: 512, endPoint x: 510, endPoint y: 524, distance: 17.7
click at [510, 524] on div "Channel order 403-7982896-8621146" at bounding box center [472, 508] width 116 height 32
copy div "403-7982896-8621146"
click at [1344, 577] on button "Cancel" at bounding box center [1348, 574] width 128 height 34
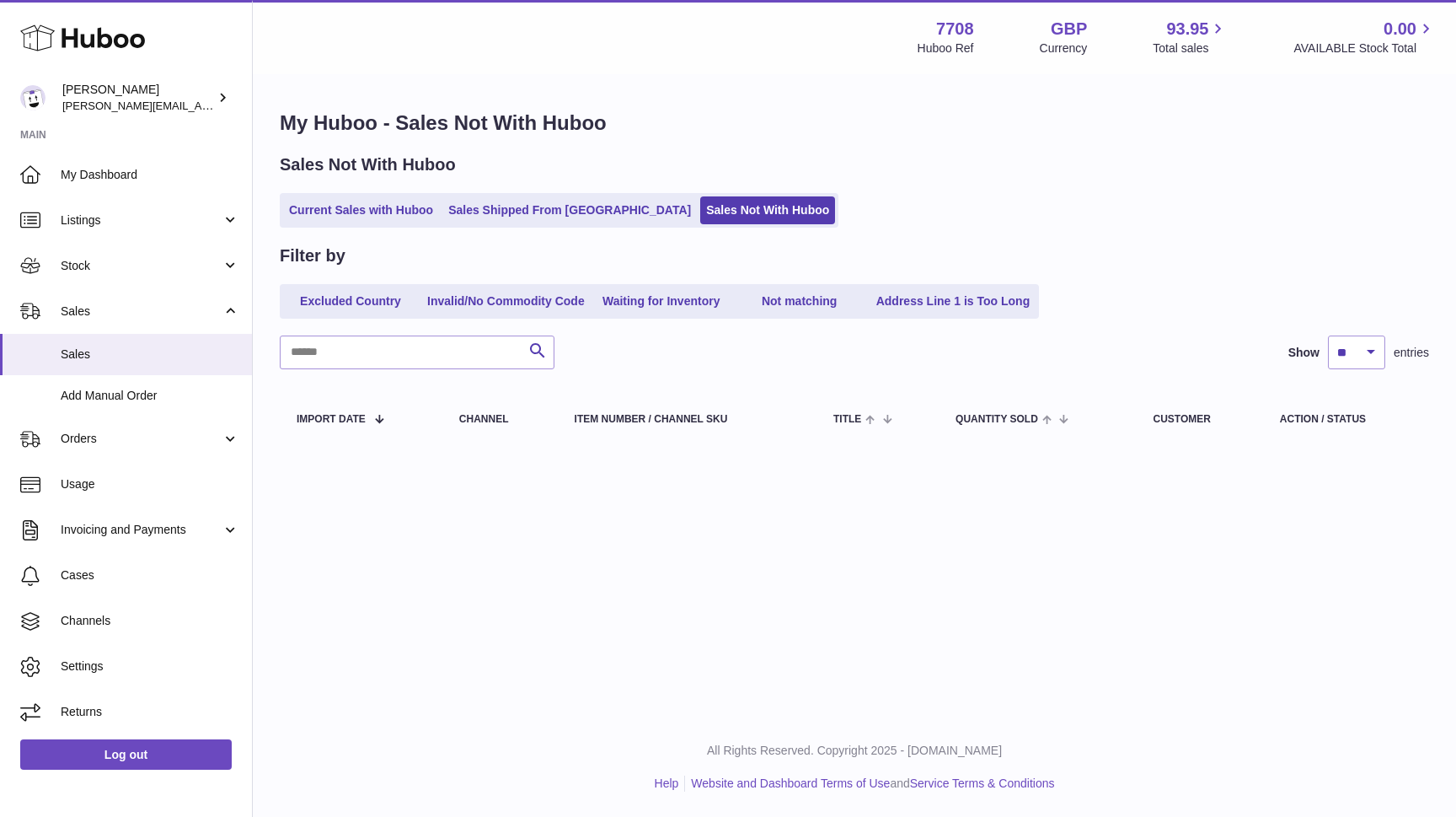
drag, startPoint x: 1356, startPoint y: 0, endPoint x: 1435, endPoint y: -21, distance: 81.7
click at [1435, 0] on html ".st0{fill:#141414;}" at bounding box center [728, 408] width 1456 height 817
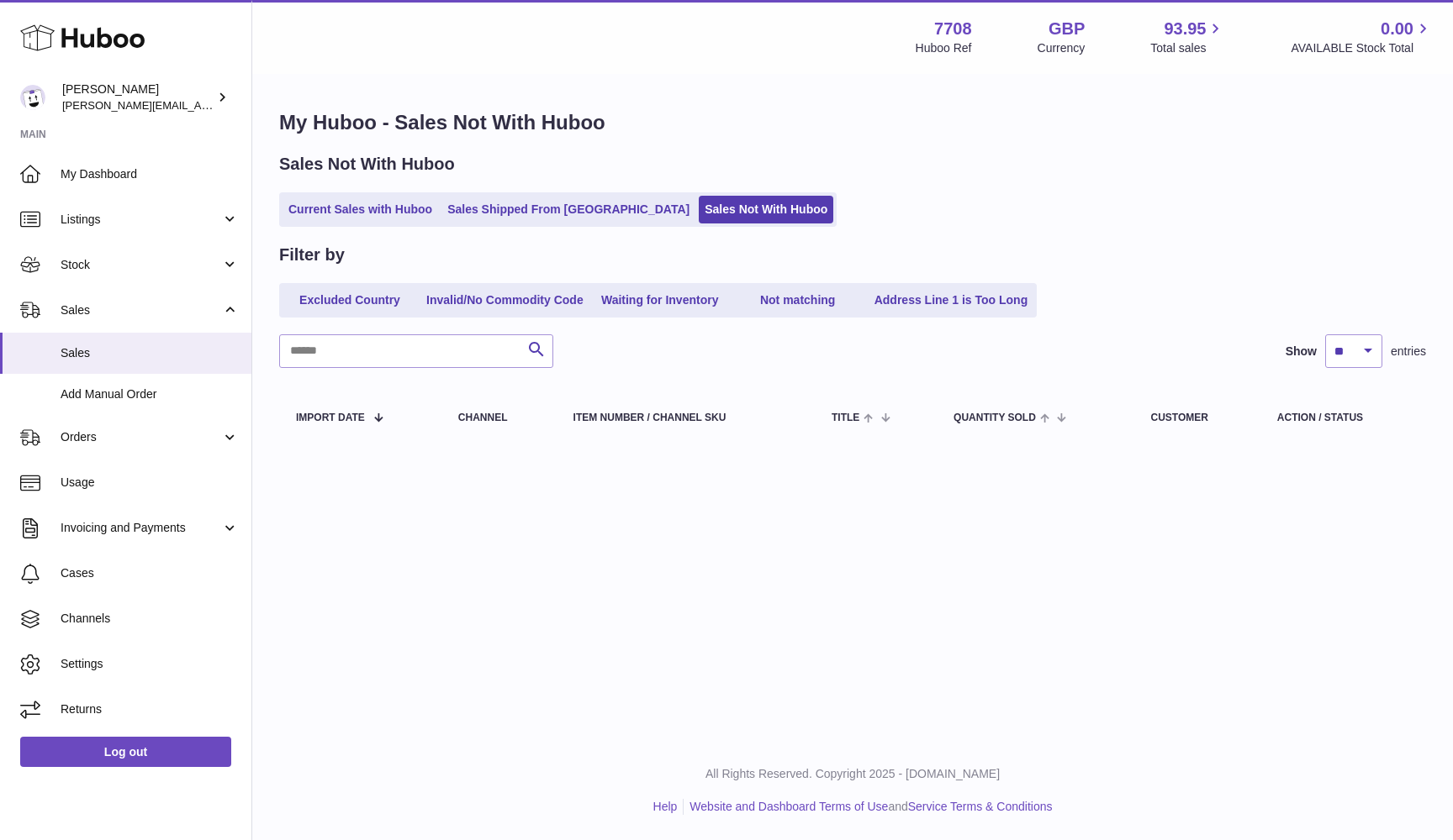
click at [258, 214] on div "My Huboo - Sales Not With Huboo Sales Not With Huboo Current Sales with Huboo S…" at bounding box center [853, 279] width 1200 height 406
click at [298, 214] on link "Current Sales with Huboo" at bounding box center [360, 209] width 156 height 28
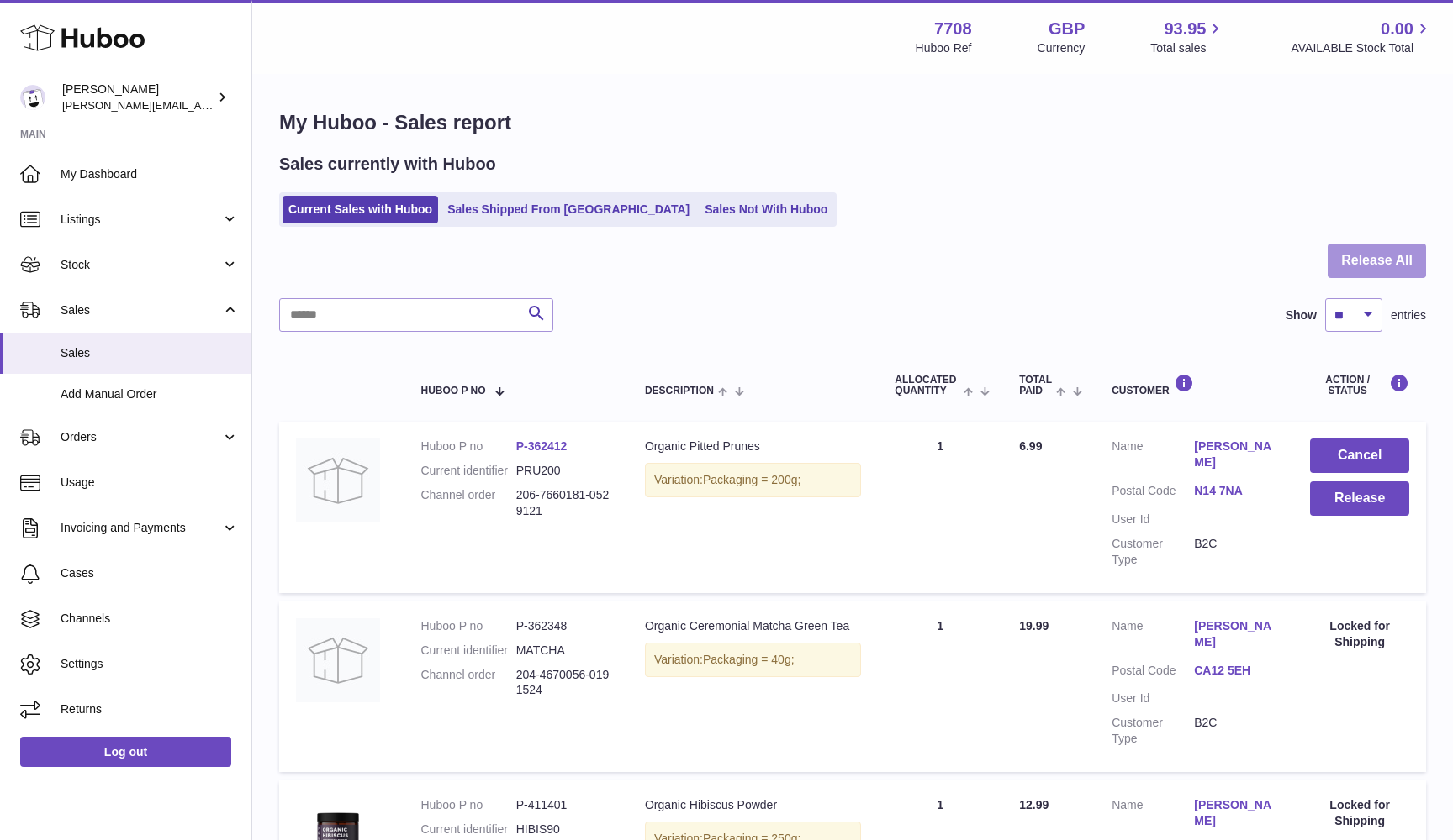
click at [1379, 263] on button "Release All" at bounding box center [1377, 261] width 99 height 34
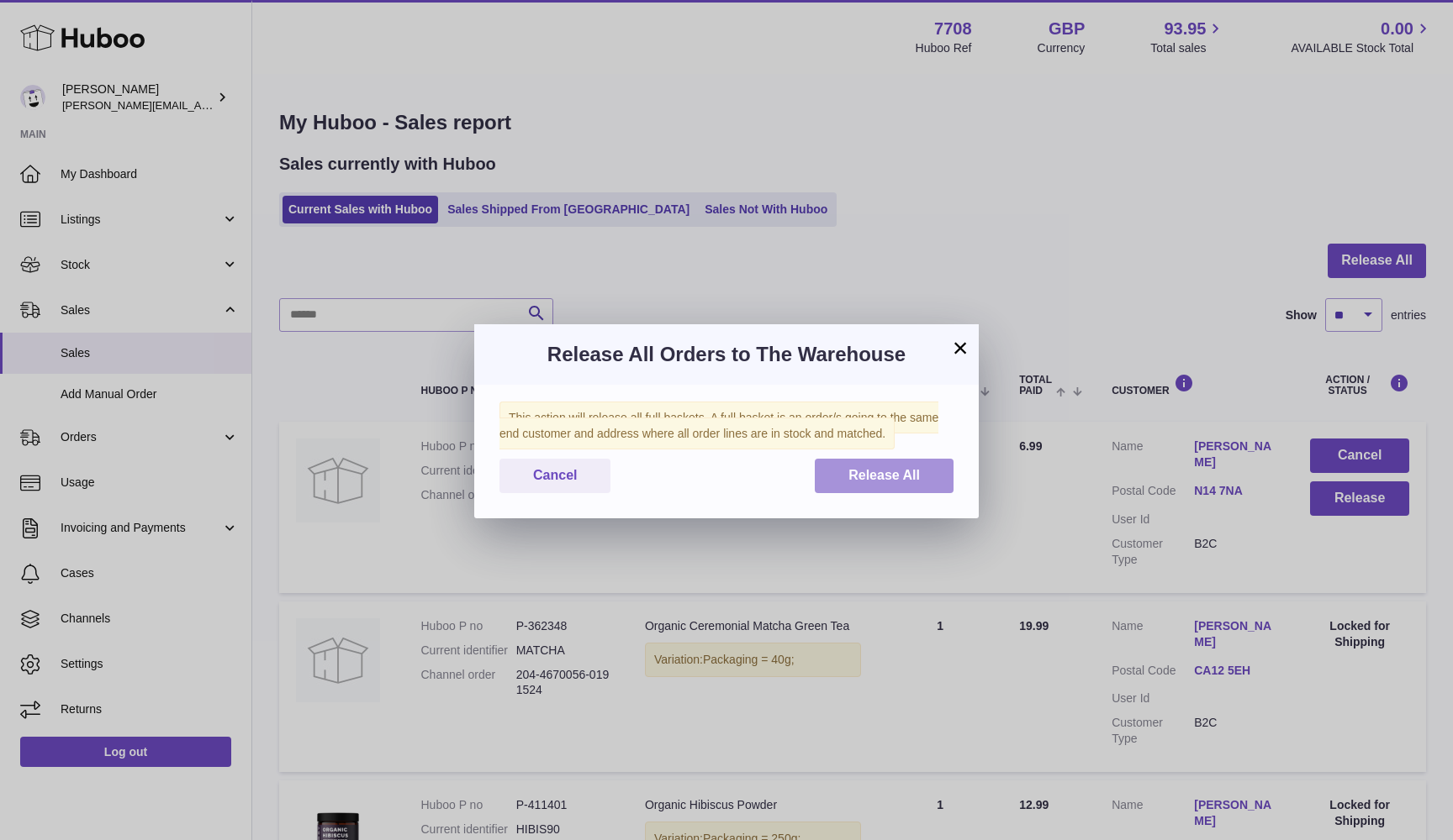
click at [889, 474] on span "Release All" at bounding box center [883, 475] width 71 height 14
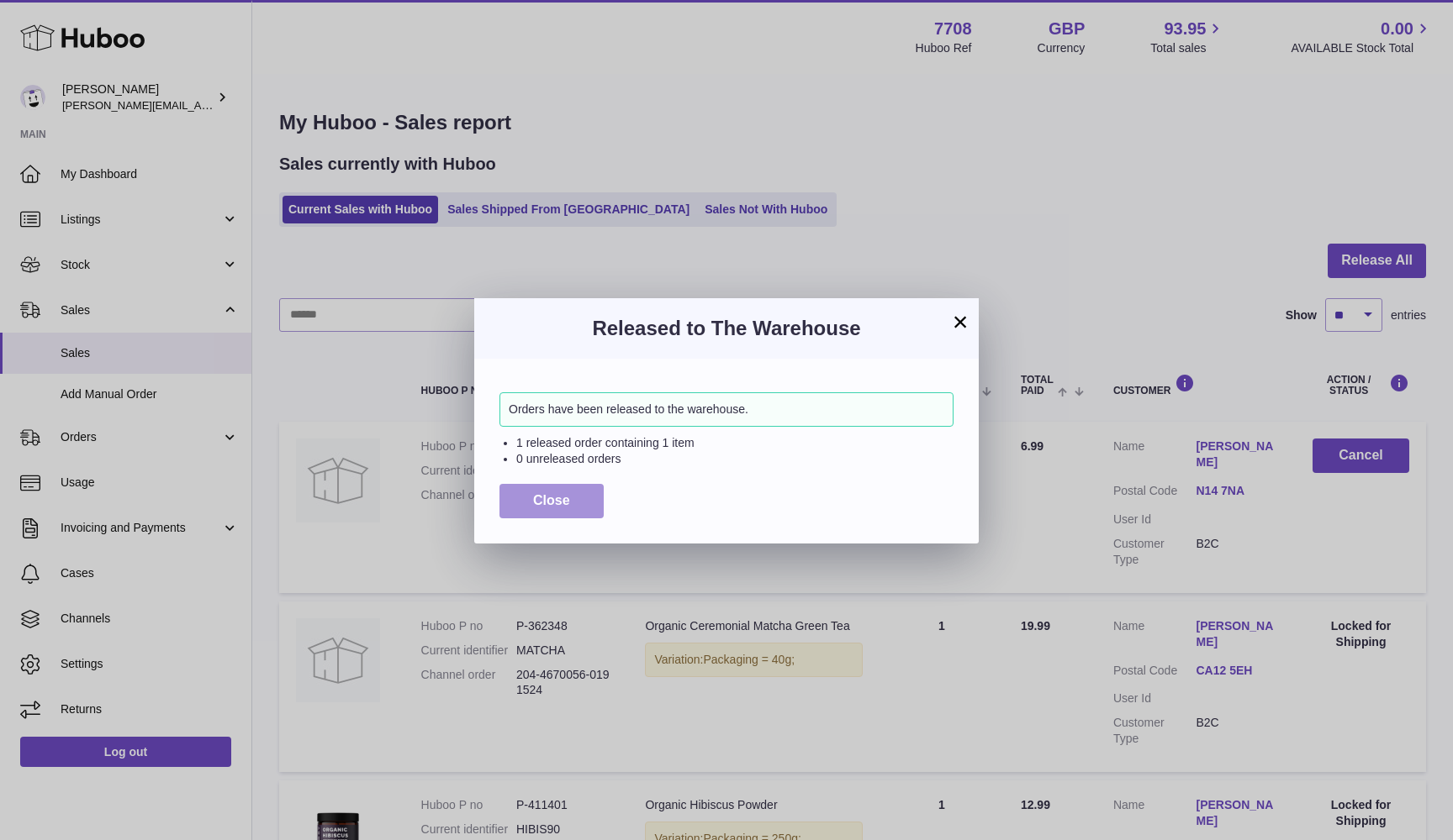
click at [509, 500] on button "Close" at bounding box center [552, 501] width 104 height 34
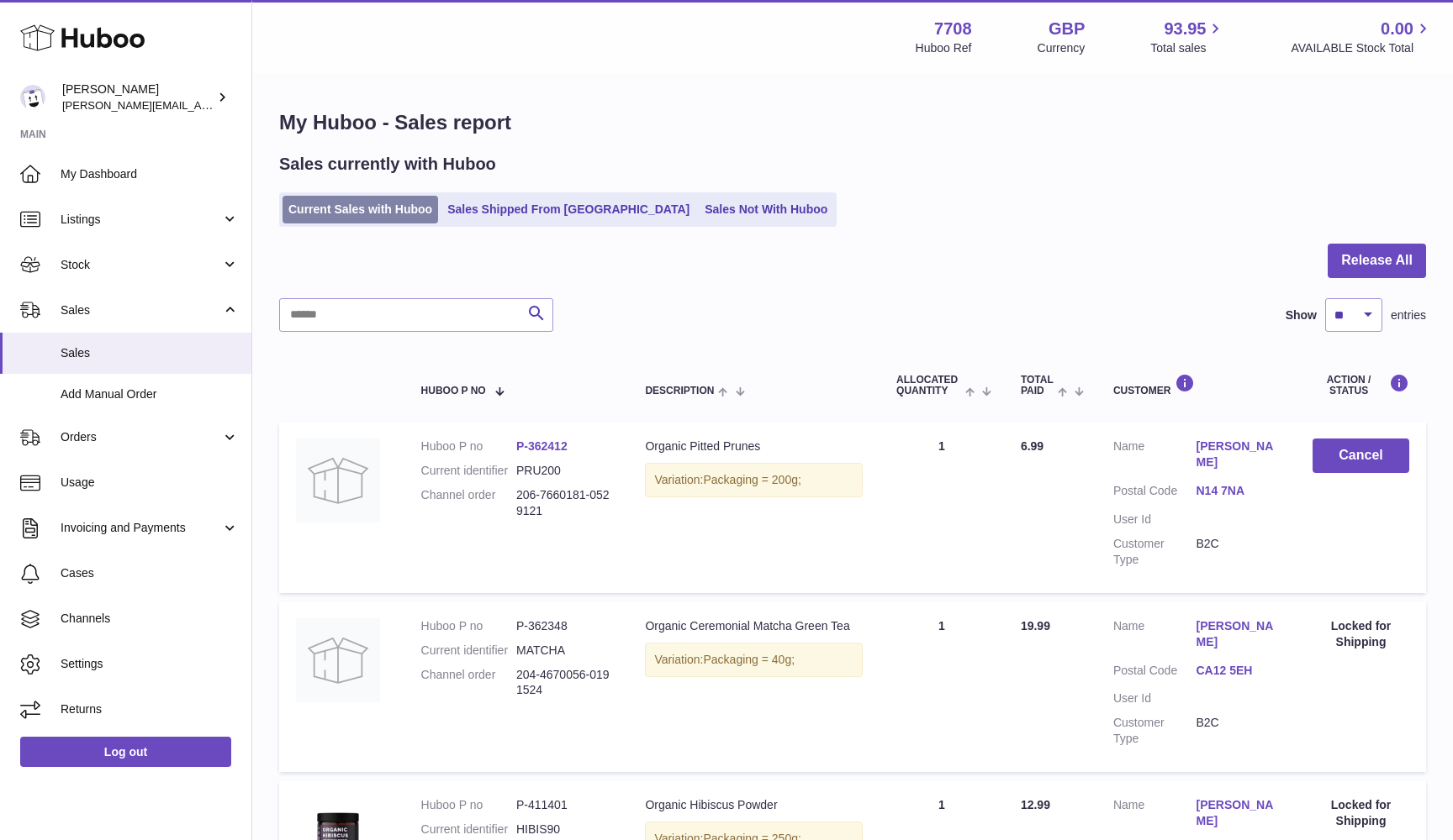
click at [325, 207] on link "Current Sales with Huboo" at bounding box center [360, 209] width 156 height 28
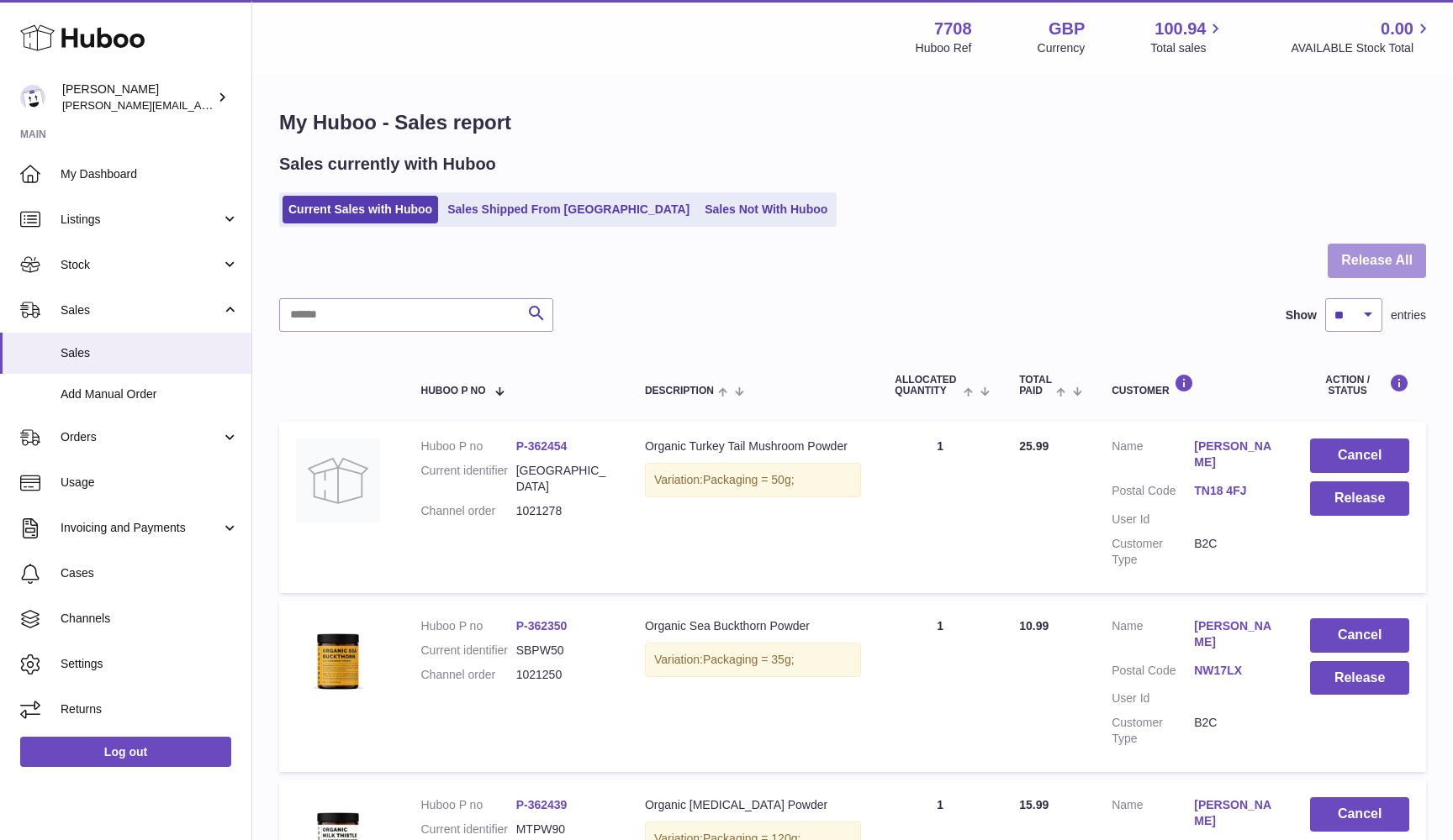
click at [1394, 261] on button "Release All" at bounding box center [1377, 261] width 99 height 34
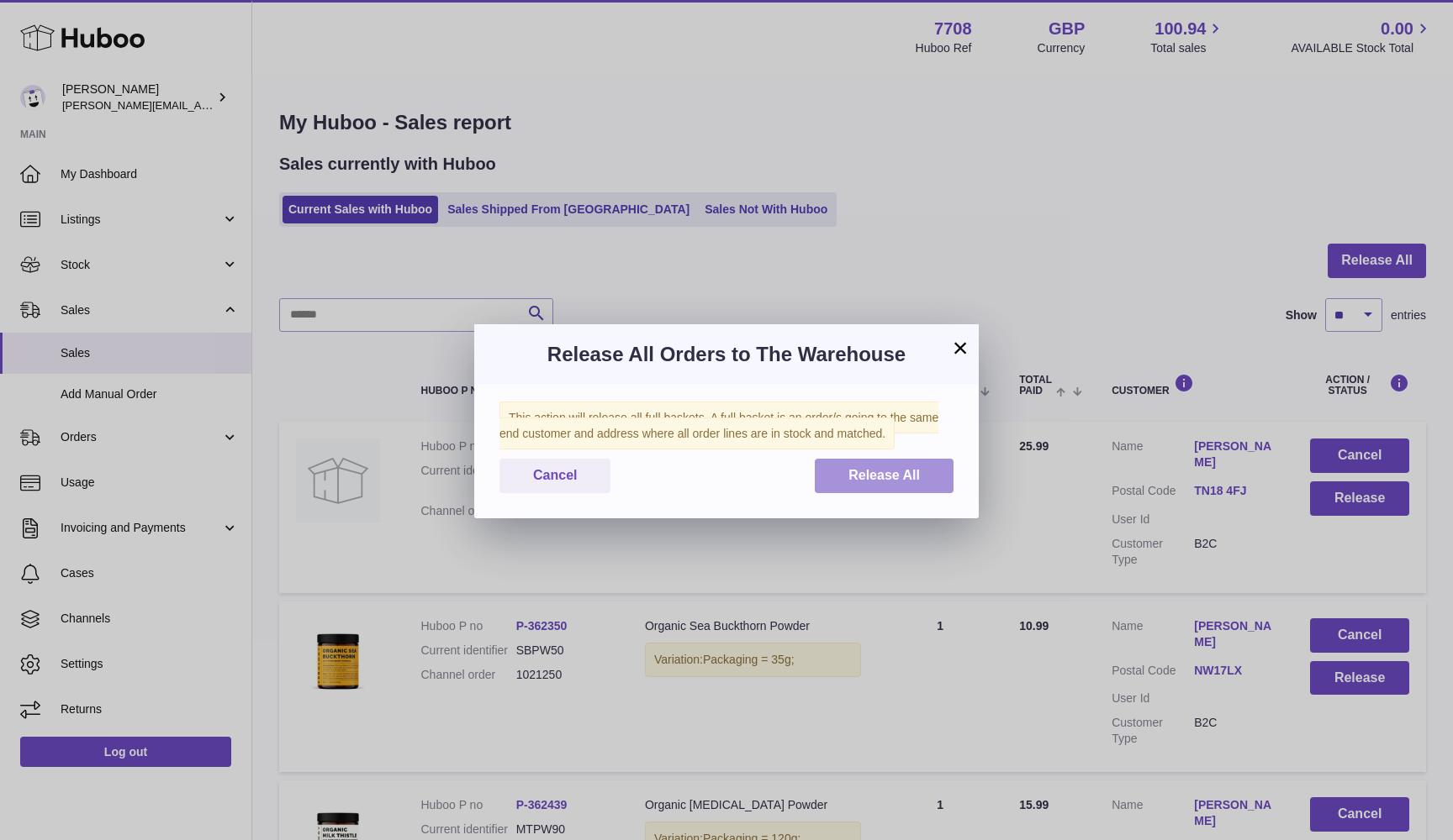
click at [864, 470] on span "Release All" at bounding box center [883, 475] width 71 height 14
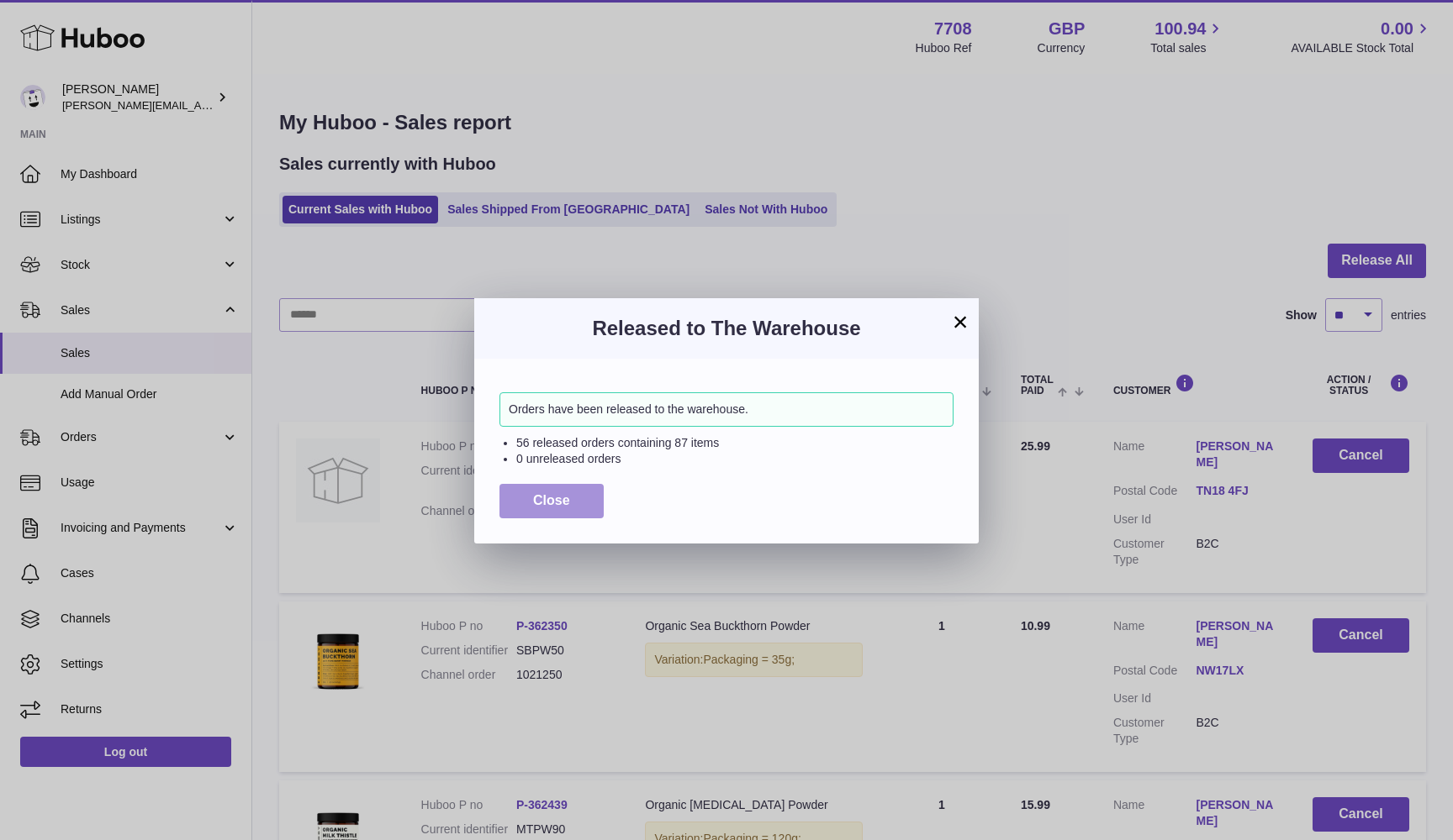
click at [525, 498] on button "Close" at bounding box center [552, 501] width 104 height 34
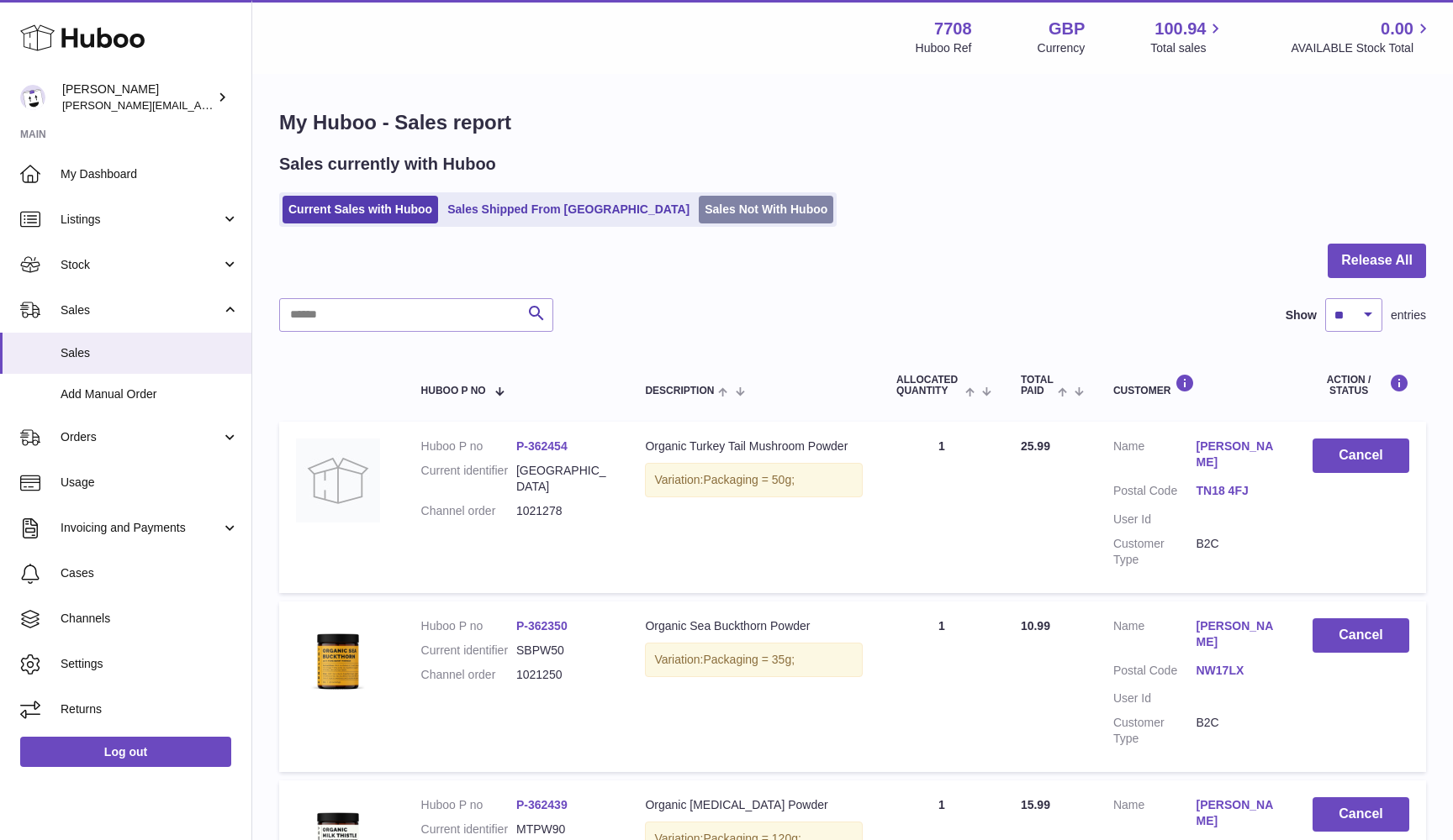
click at [699, 220] on link "Sales Not With Huboo" at bounding box center [766, 209] width 135 height 28
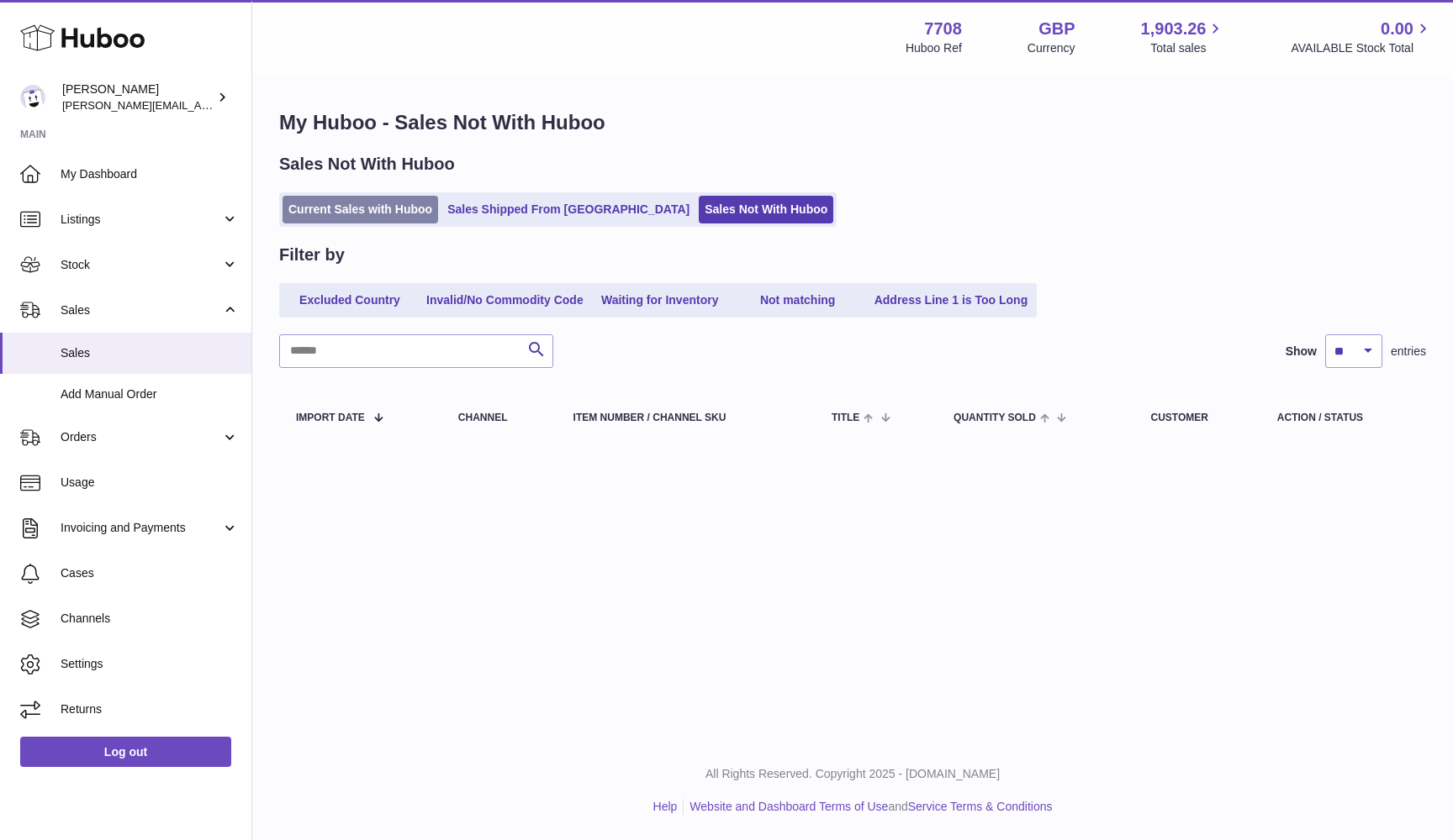
click at [342, 202] on link "Current Sales with Huboo" at bounding box center [360, 209] width 156 height 28
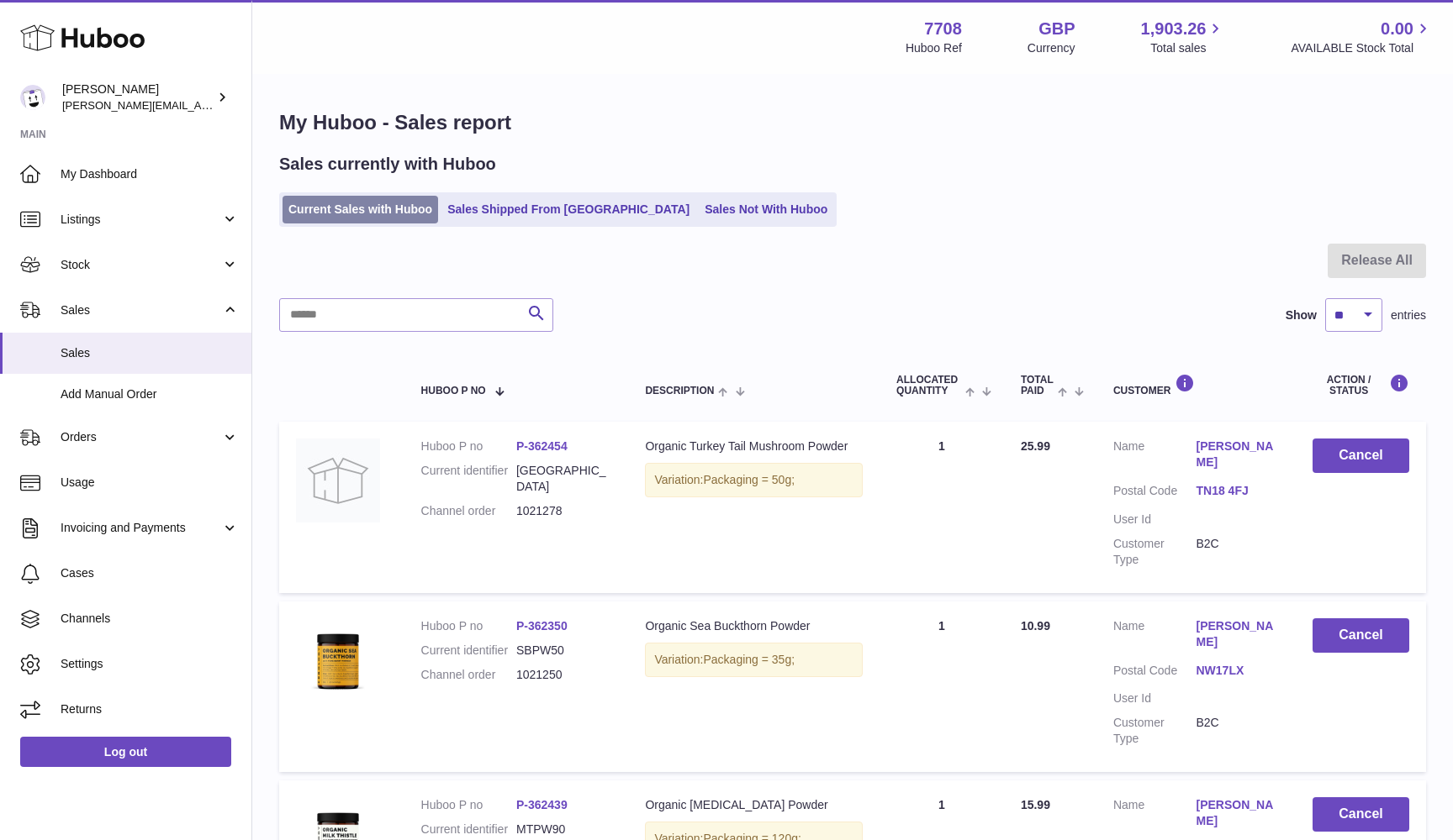
click at [313, 207] on link "Current Sales with Huboo" at bounding box center [360, 209] width 156 height 28
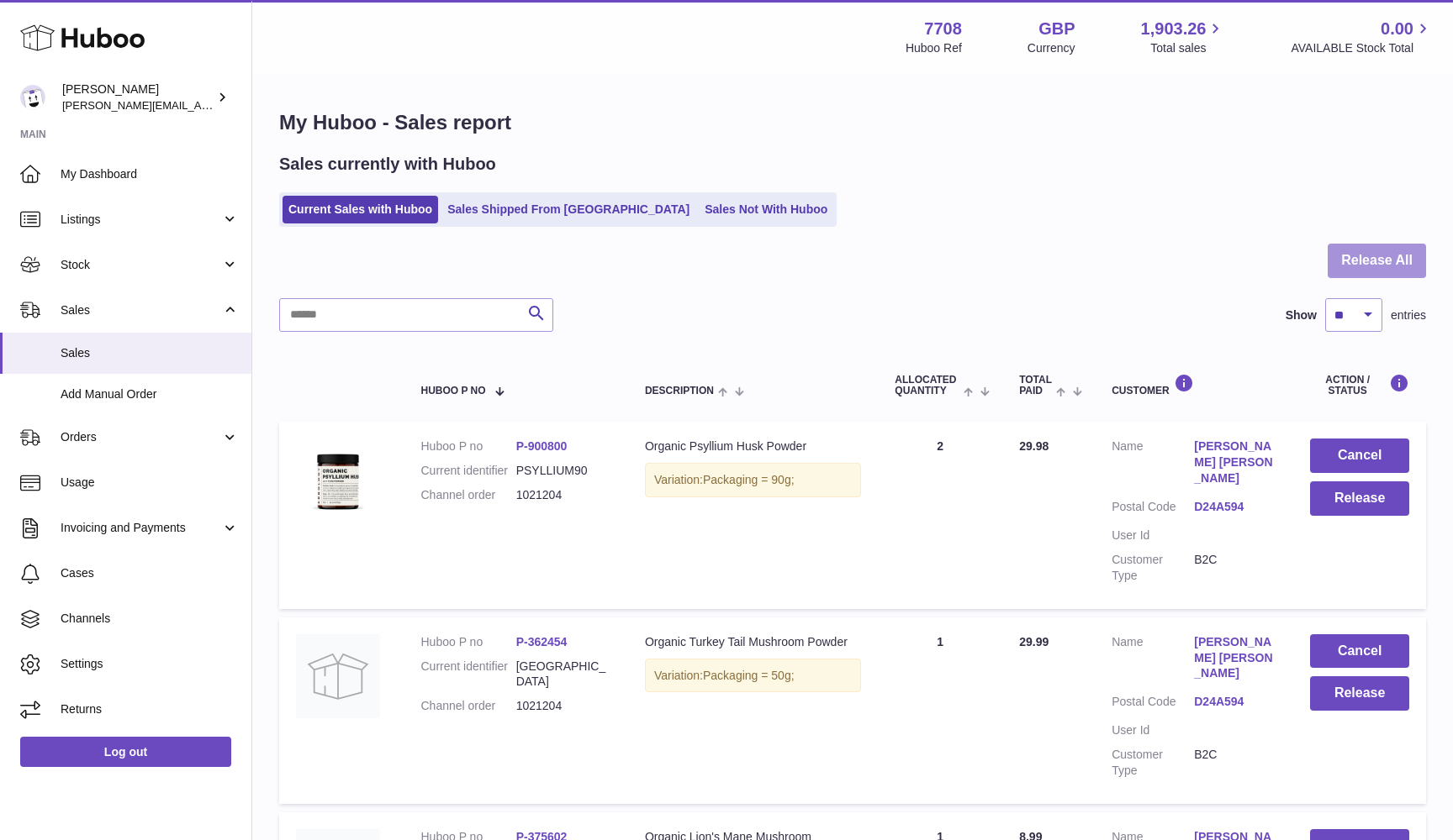
click at [1337, 252] on button "Release All" at bounding box center [1377, 261] width 99 height 34
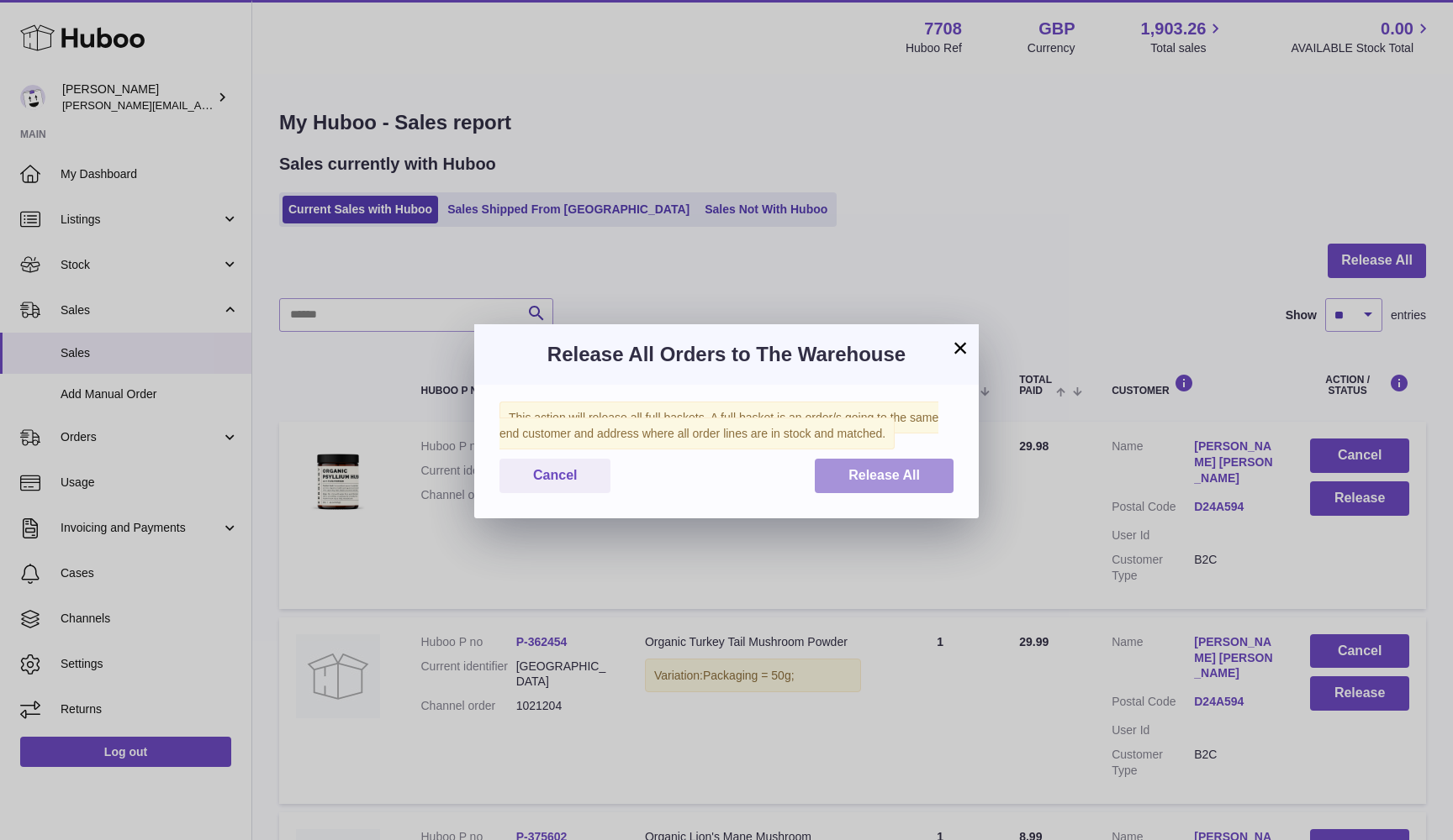
click at [871, 477] on span "Release All" at bounding box center [883, 475] width 71 height 14
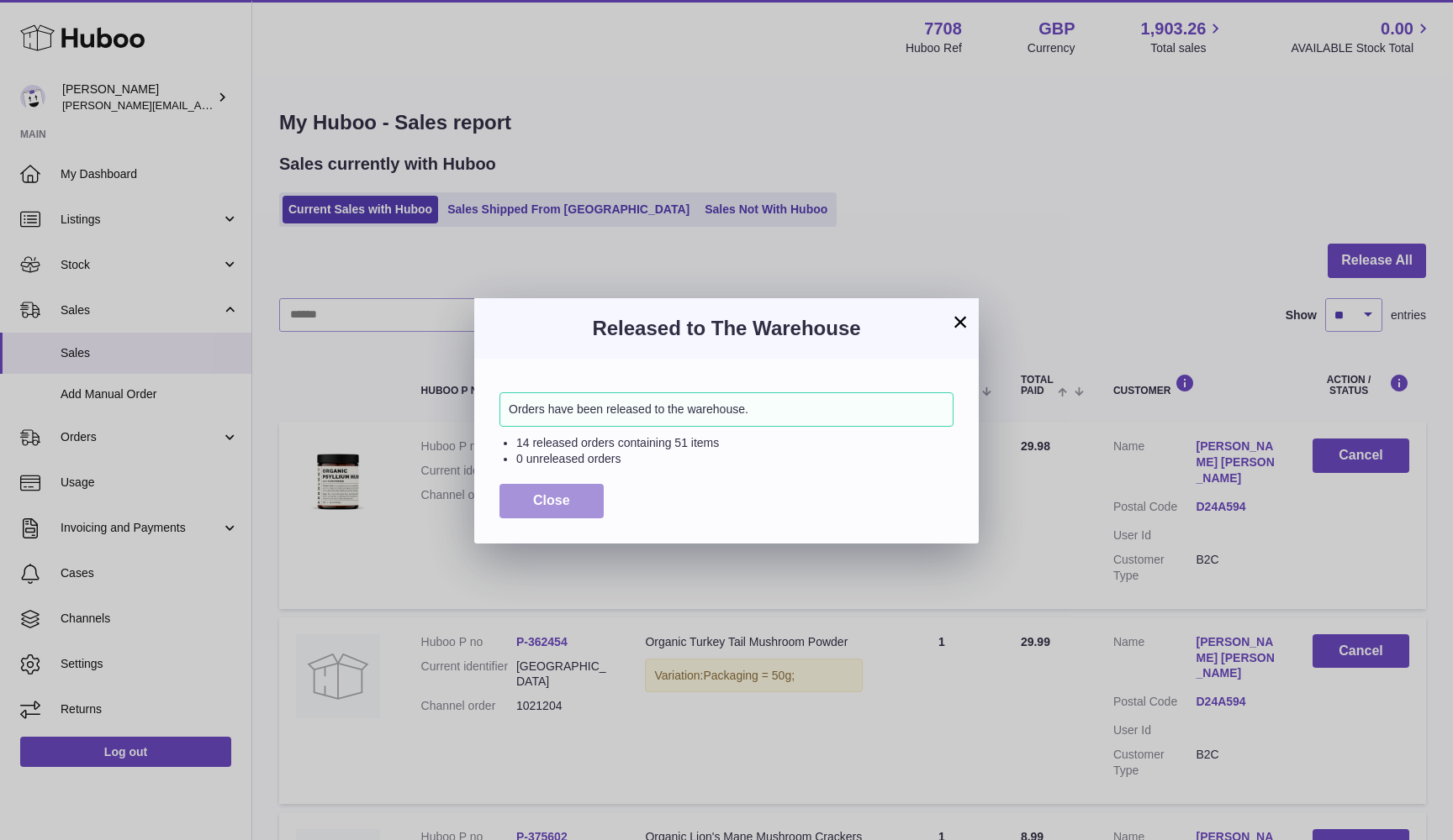
click at [516, 504] on button "Close" at bounding box center [552, 501] width 104 height 34
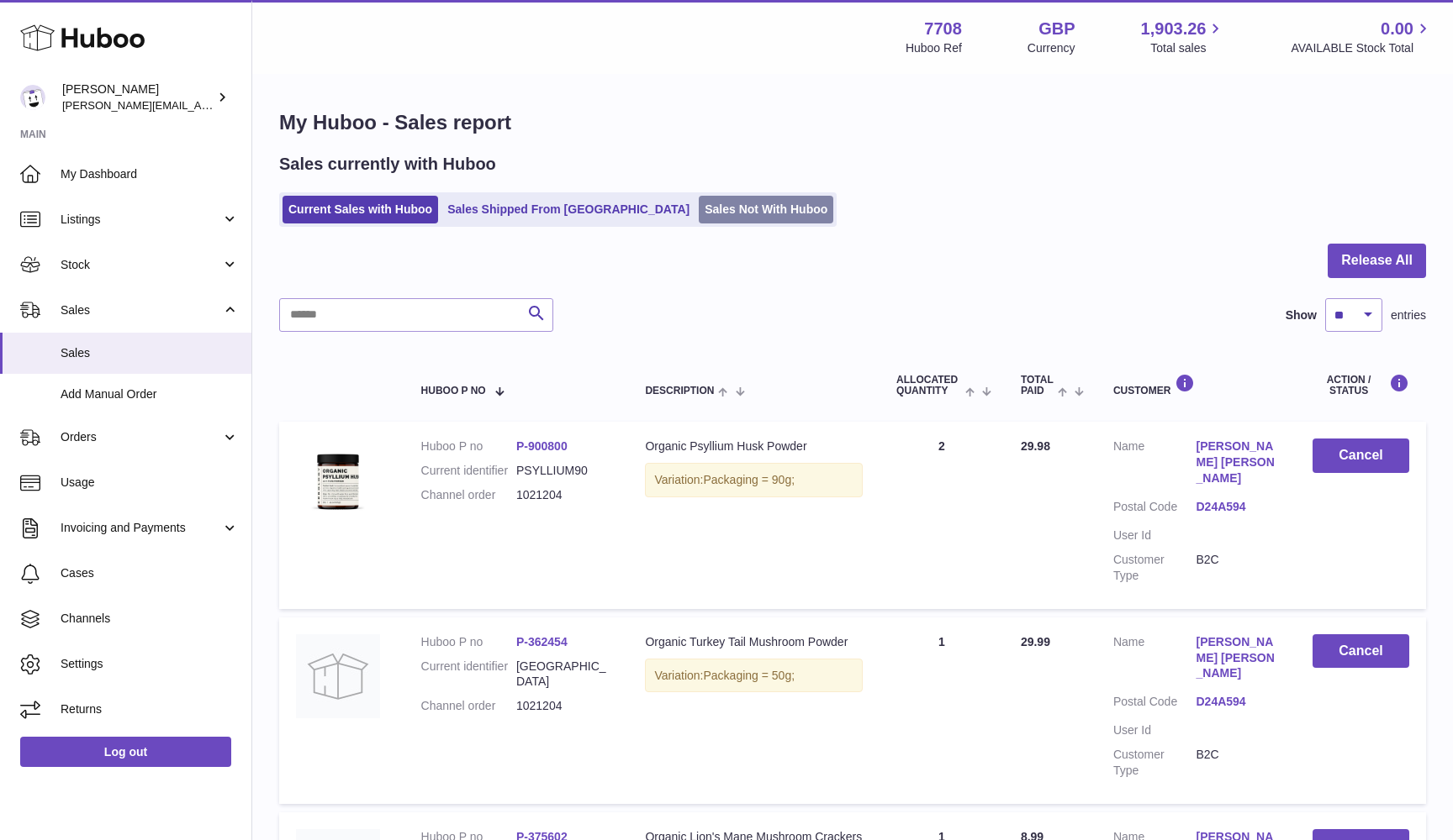
click at [699, 196] on link "Sales Not With Huboo" at bounding box center [766, 209] width 135 height 28
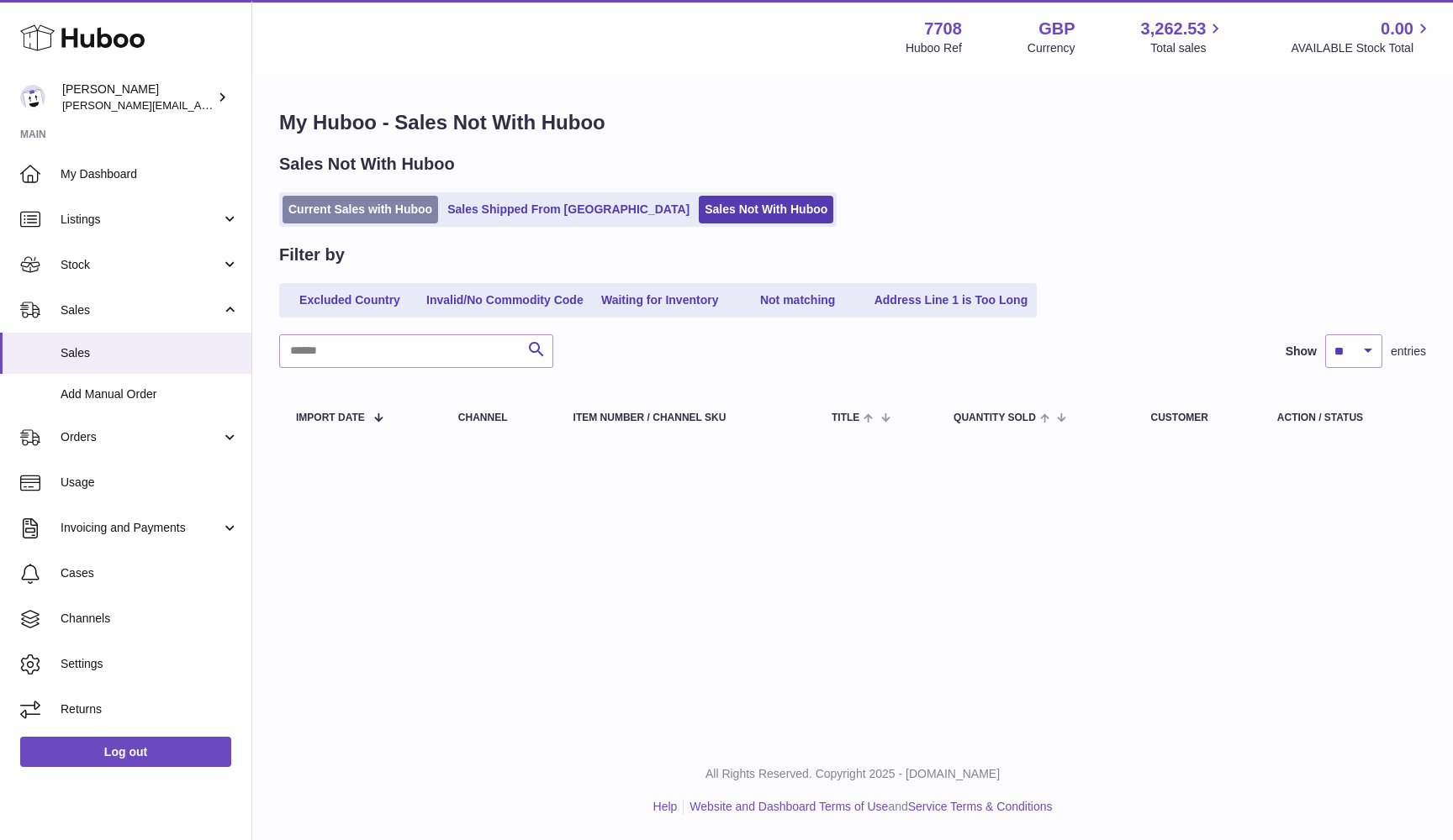
click at [355, 213] on link "Current Sales with Huboo" at bounding box center [360, 209] width 156 height 28
